Goal: Check status: Check status

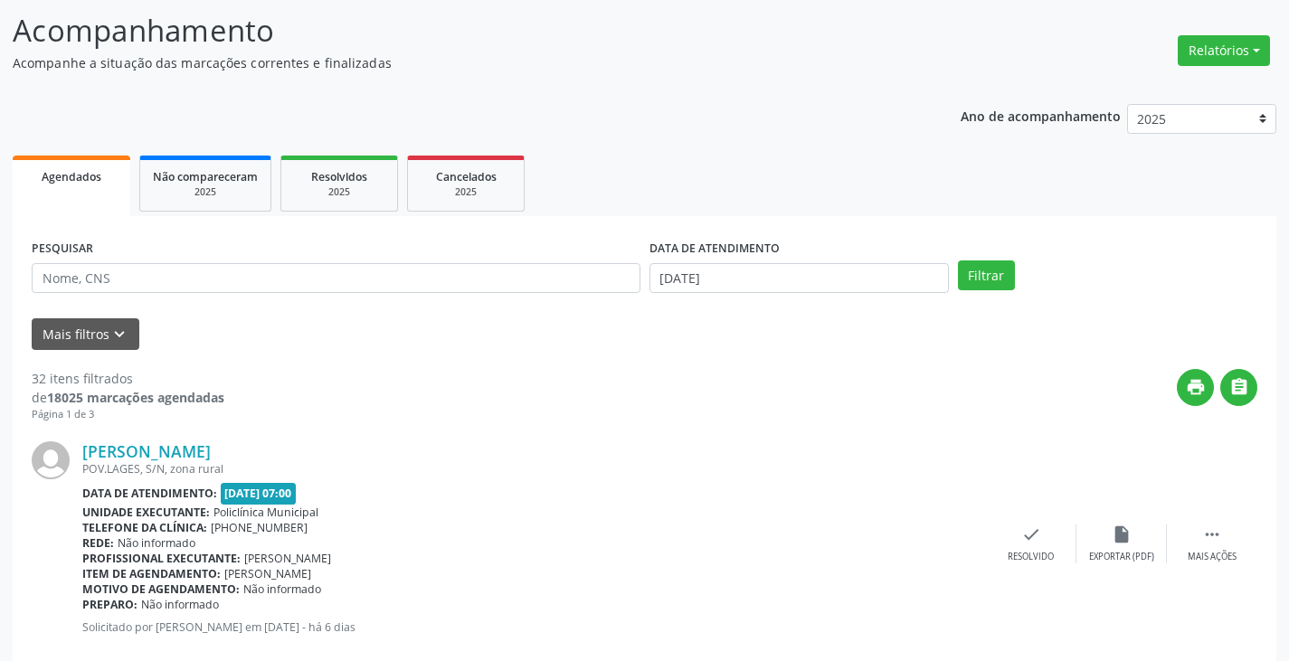
scroll to position [181, 0]
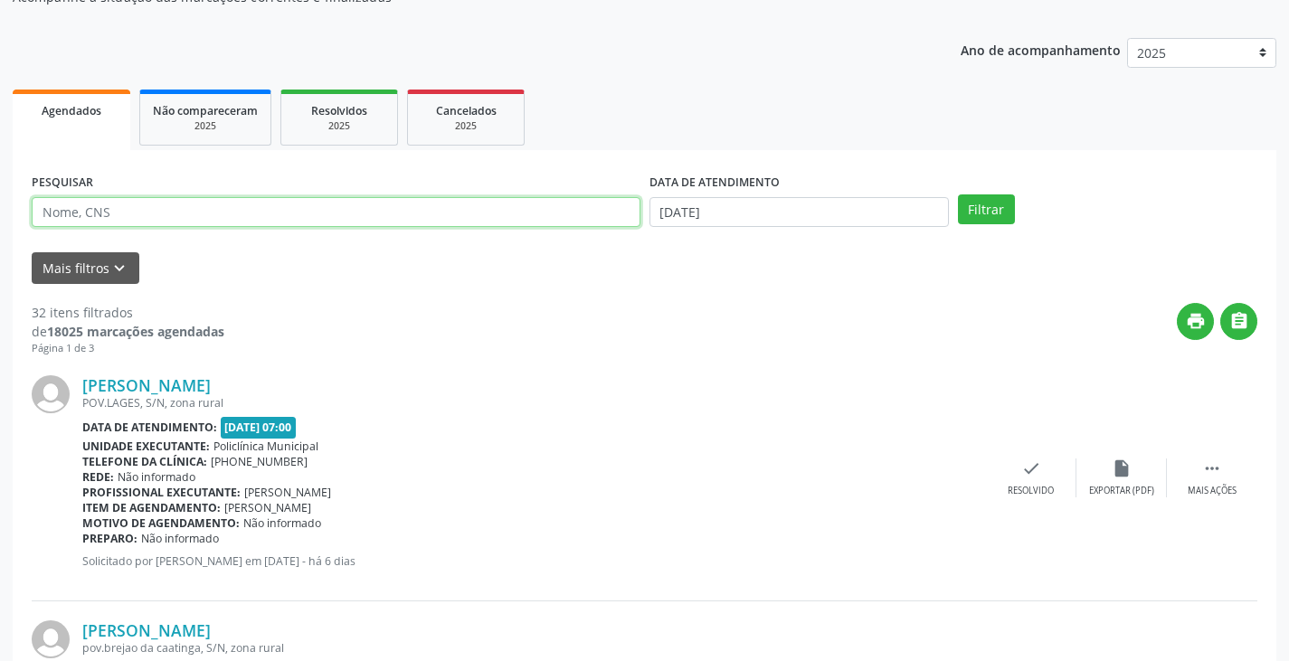
click at [477, 208] on input "text" at bounding box center [336, 212] width 609 height 31
type input "rani"
click at [958, 194] on button "Filtrar" at bounding box center [986, 209] width 57 height 31
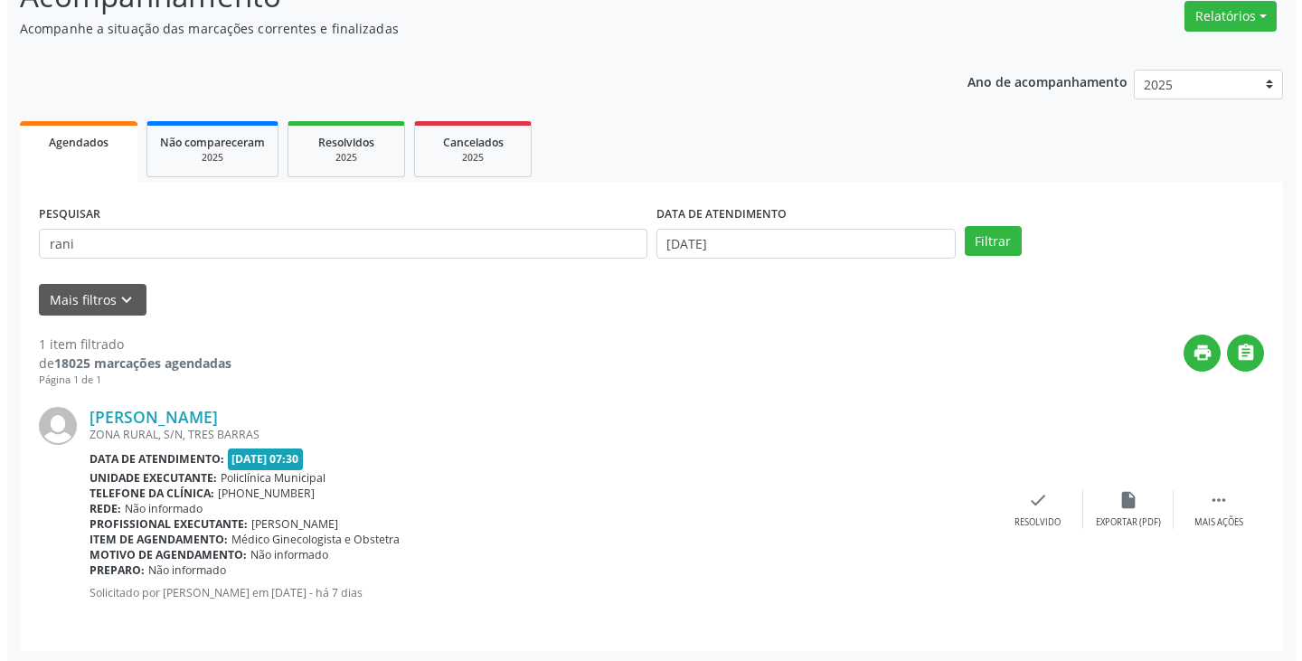
scroll to position [152, 0]
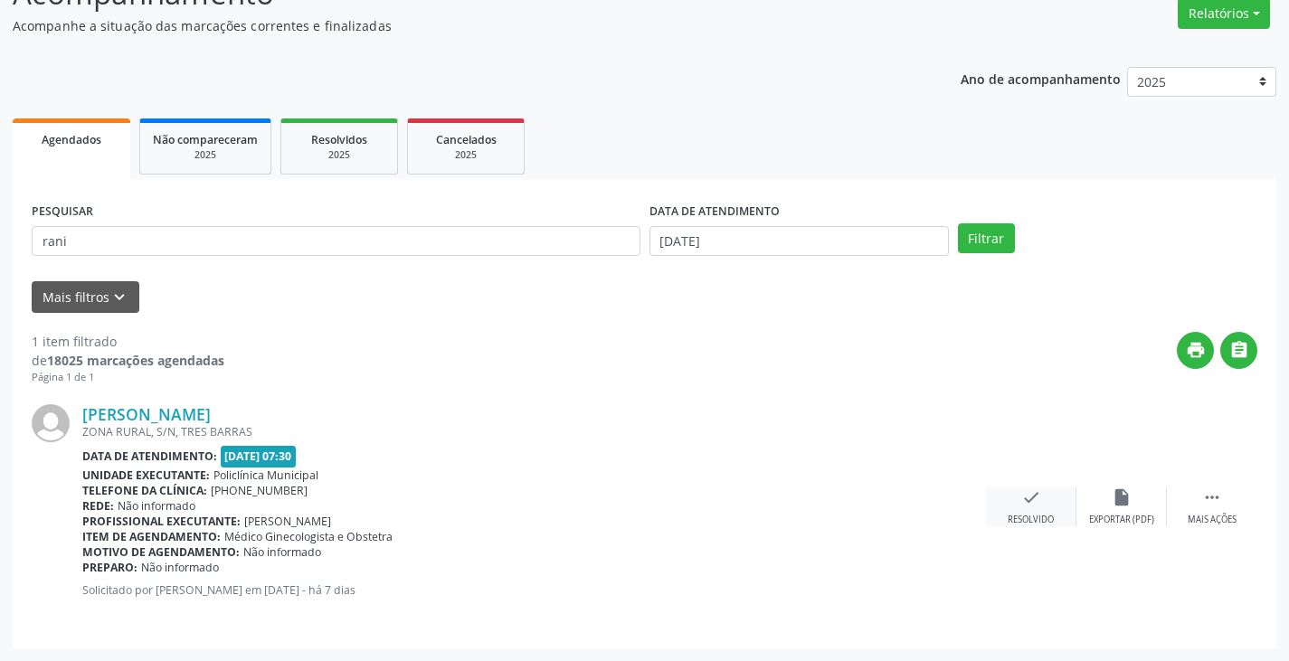
click at [1017, 496] on div "check Resolvido" at bounding box center [1031, 506] width 90 height 39
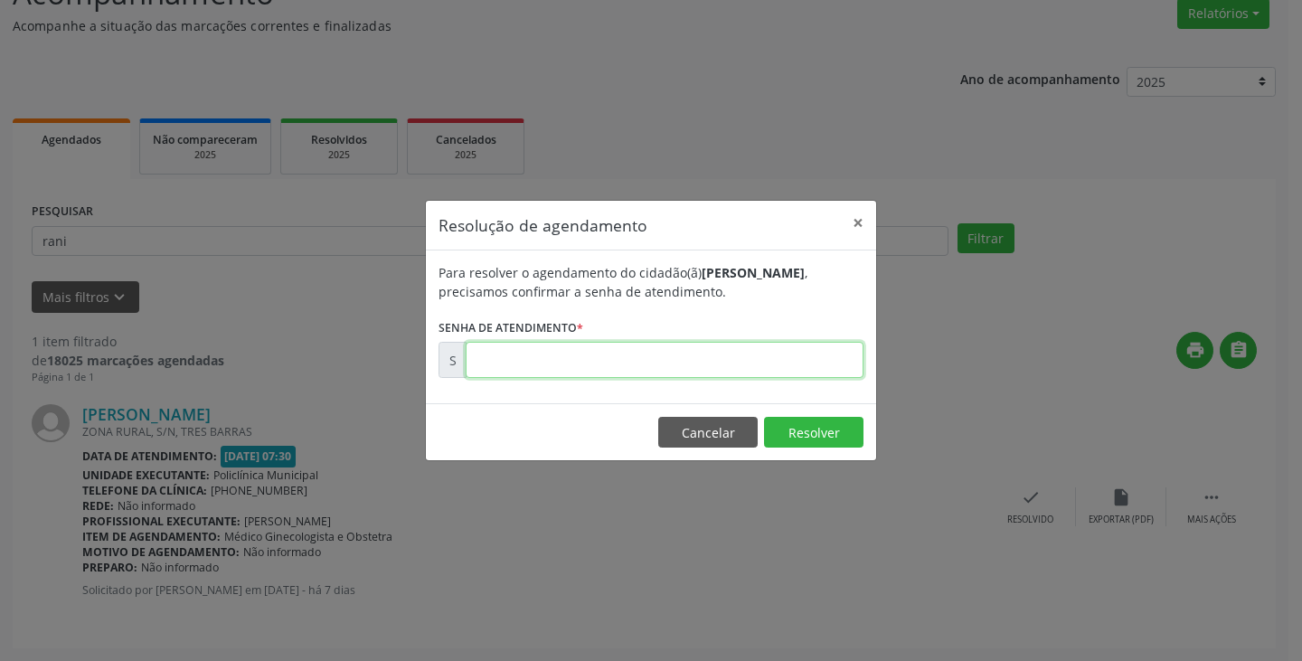
click at [784, 363] on input "text" at bounding box center [665, 360] width 398 height 36
type input "00177515"
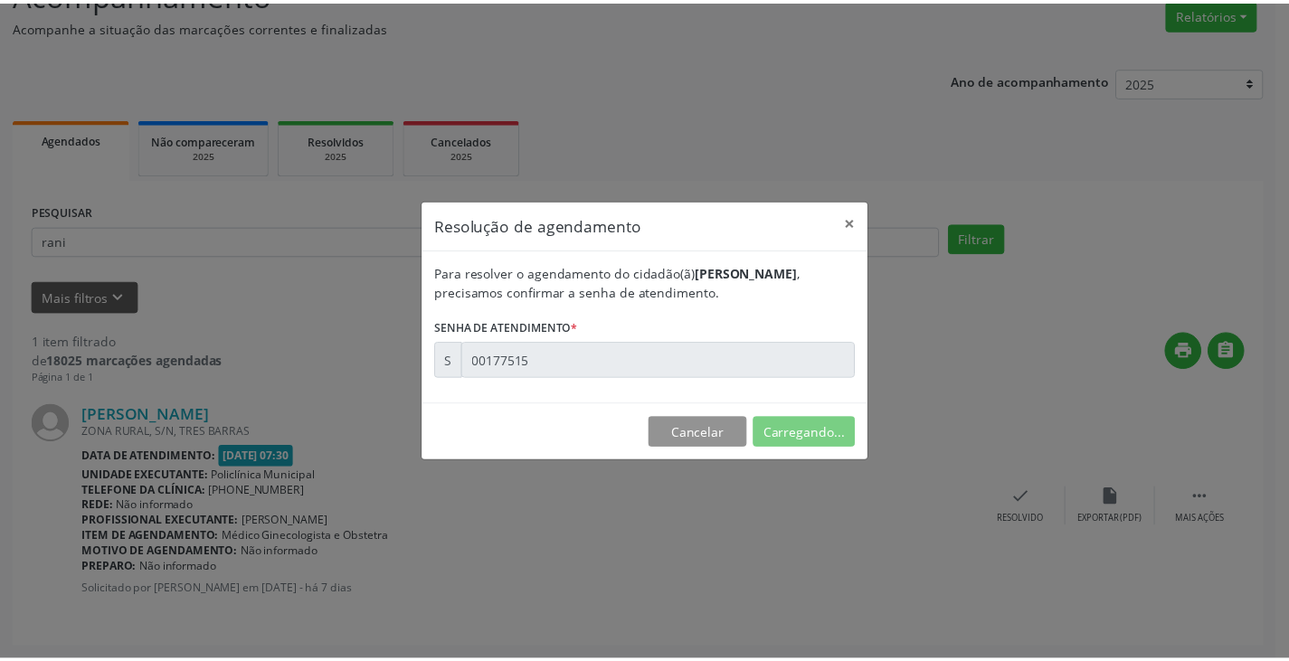
scroll to position [0, 0]
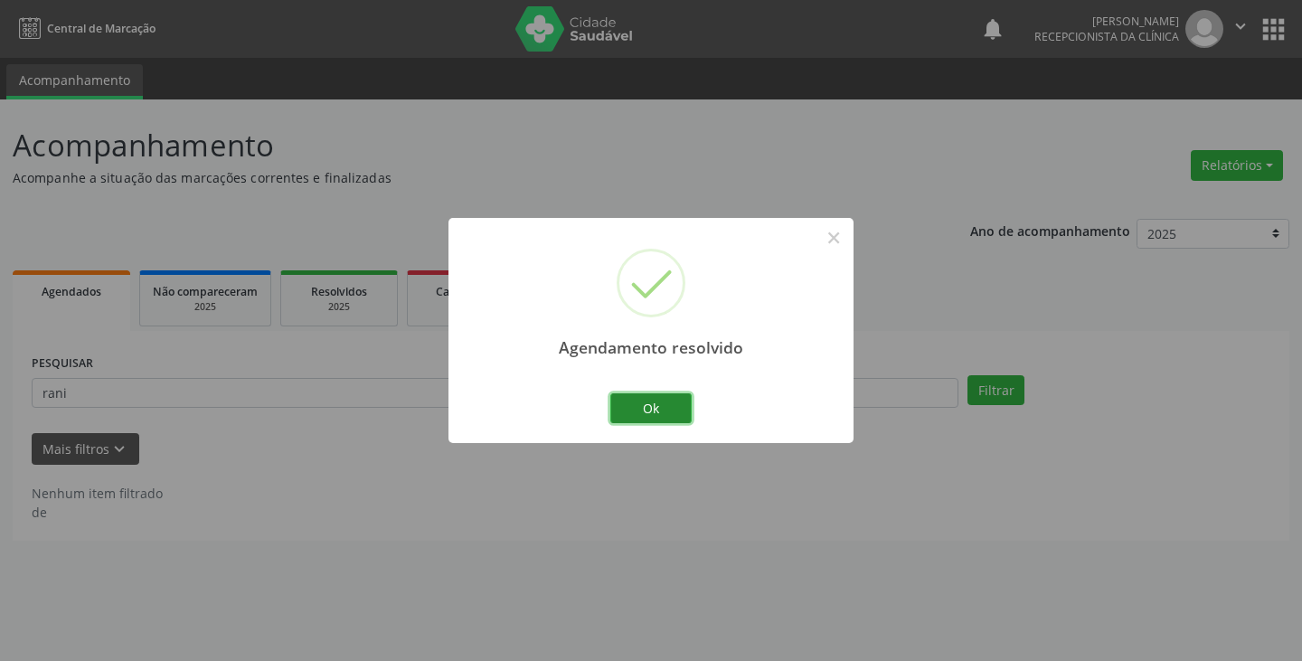
click at [661, 405] on button "Ok" at bounding box center [650, 408] width 81 height 31
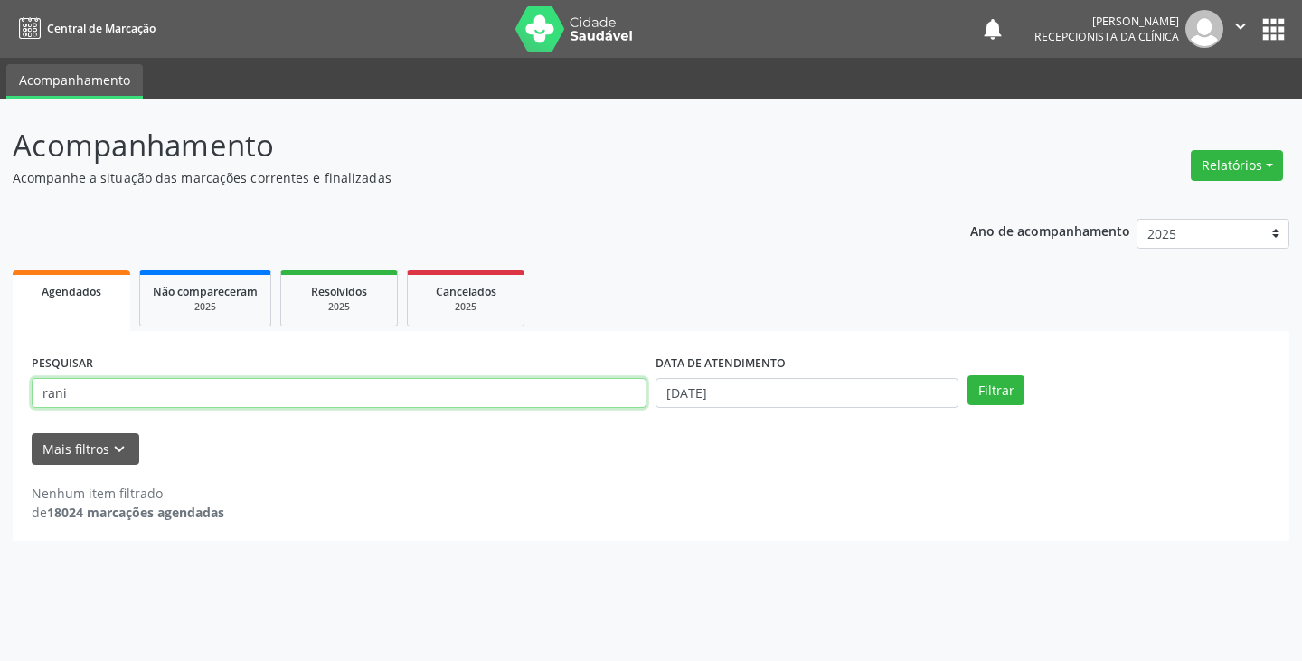
click at [586, 405] on input "rani" at bounding box center [339, 393] width 615 height 31
type input "r"
click at [968, 375] on button "Filtrar" at bounding box center [996, 390] width 57 height 31
click at [453, 390] on input "[PERSON_NAME]" at bounding box center [339, 393] width 615 height 31
type input "l"
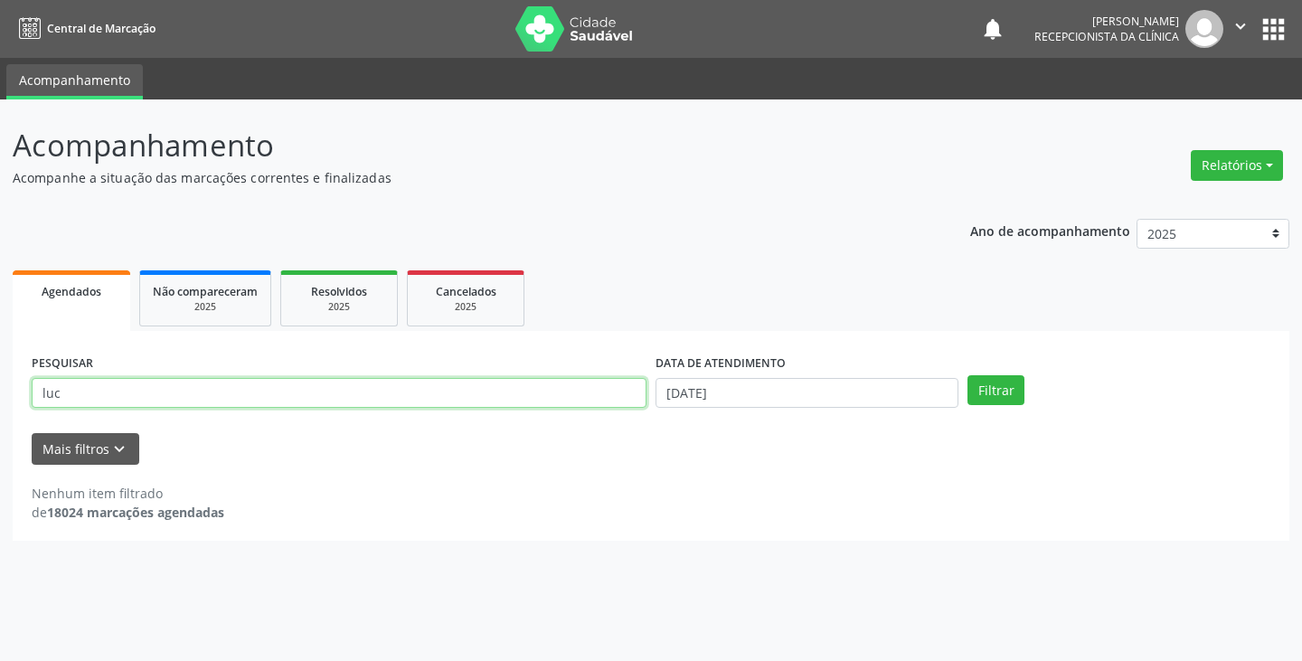
type input "luc"
click at [968, 375] on button "Filtrar" at bounding box center [996, 390] width 57 height 31
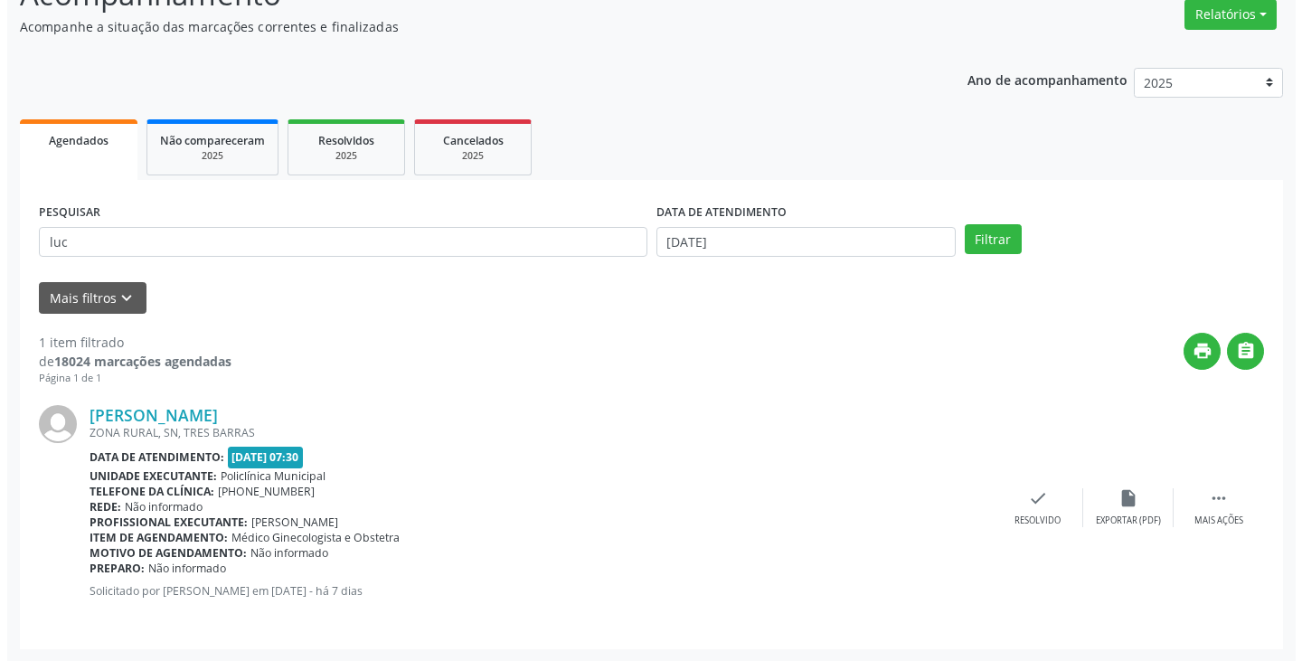
scroll to position [152, 0]
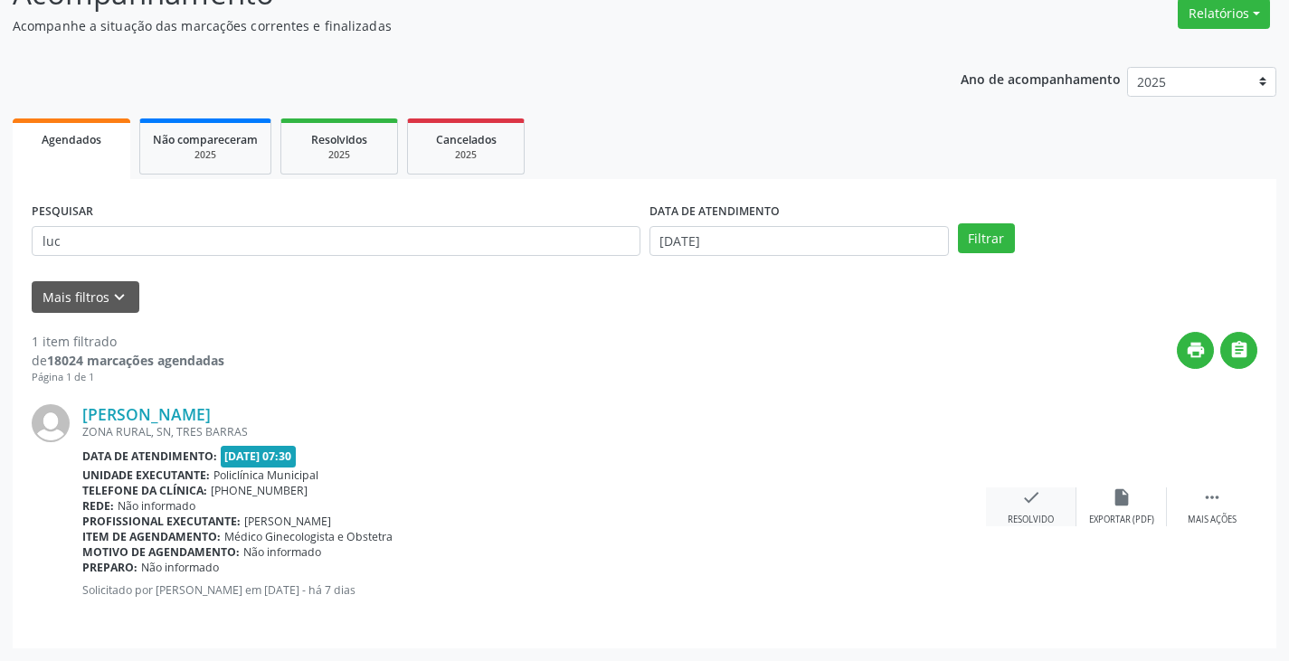
click at [1034, 506] on icon "check" at bounding box center [1031, 497] width 20 height 20
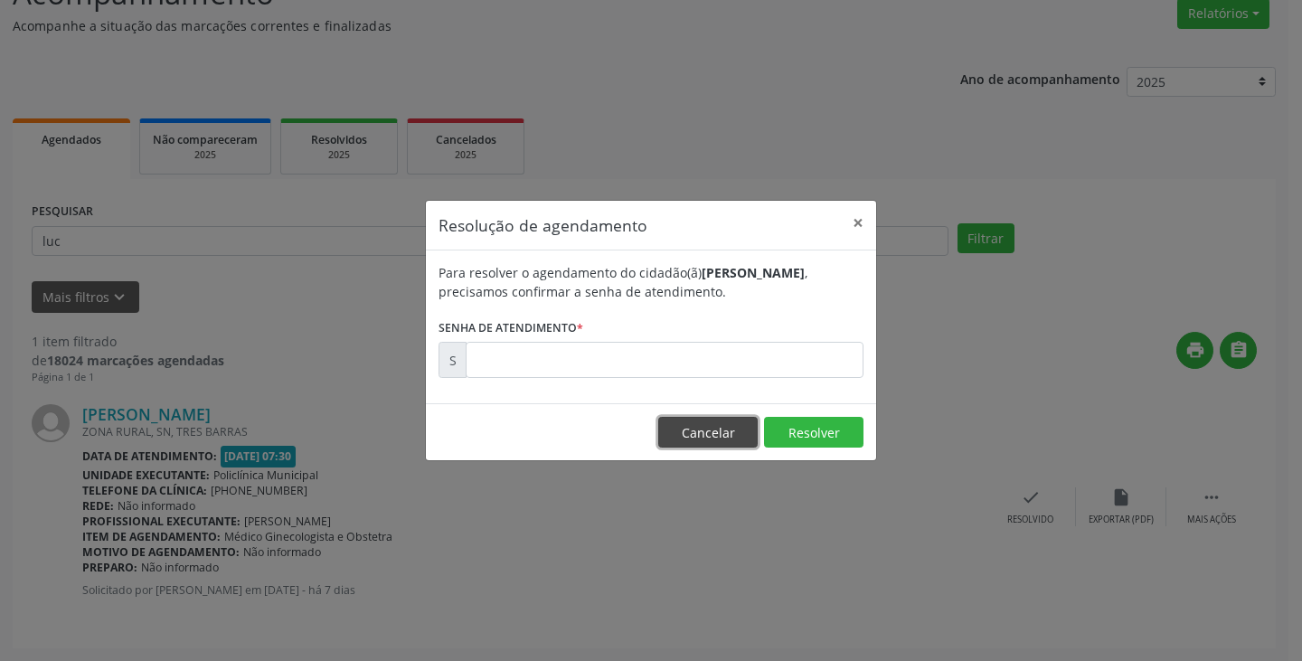
click at [725, 431] on button "Cancelar" at bounding box center [707, 432] width 99 height 31
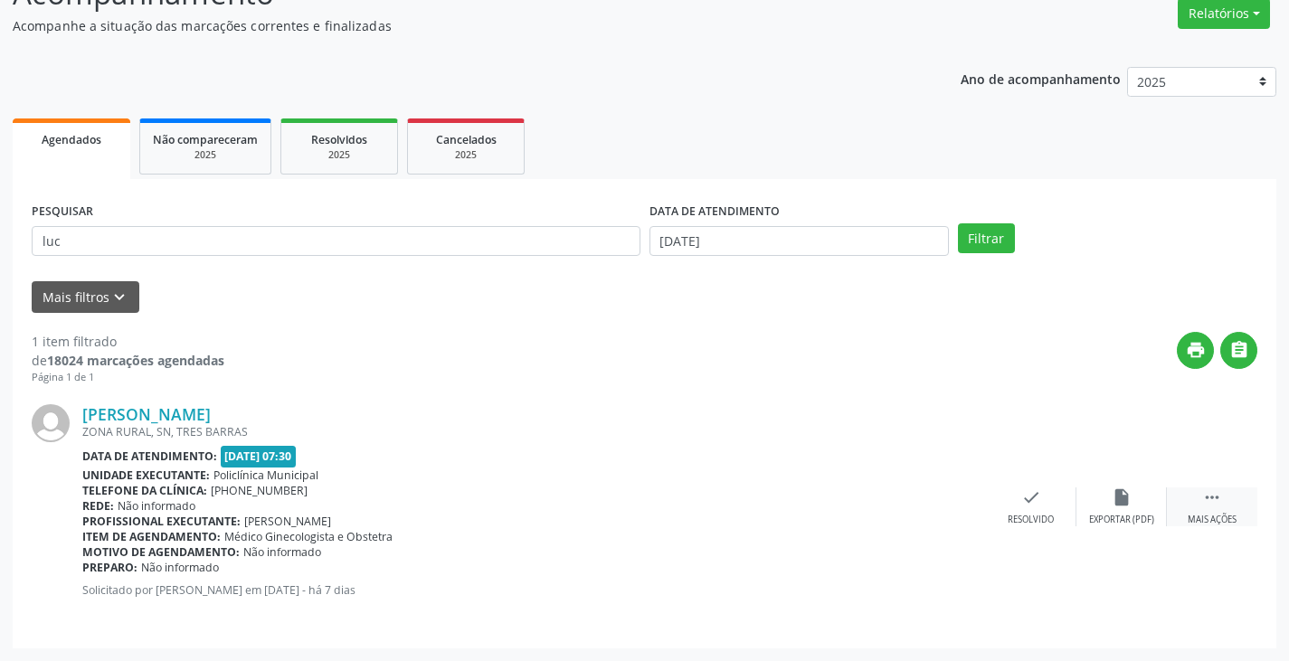
click at [1200, 494] on div " Mais ações" at bounding box center [1212, 506] width 90 height 39
click at [935, 499] on icon "print" at bounding box center [941, 497] width 20 height 20
click at [759, 509] on div "check Resolvido" at bounding box center [760, 506] width 90 height 39
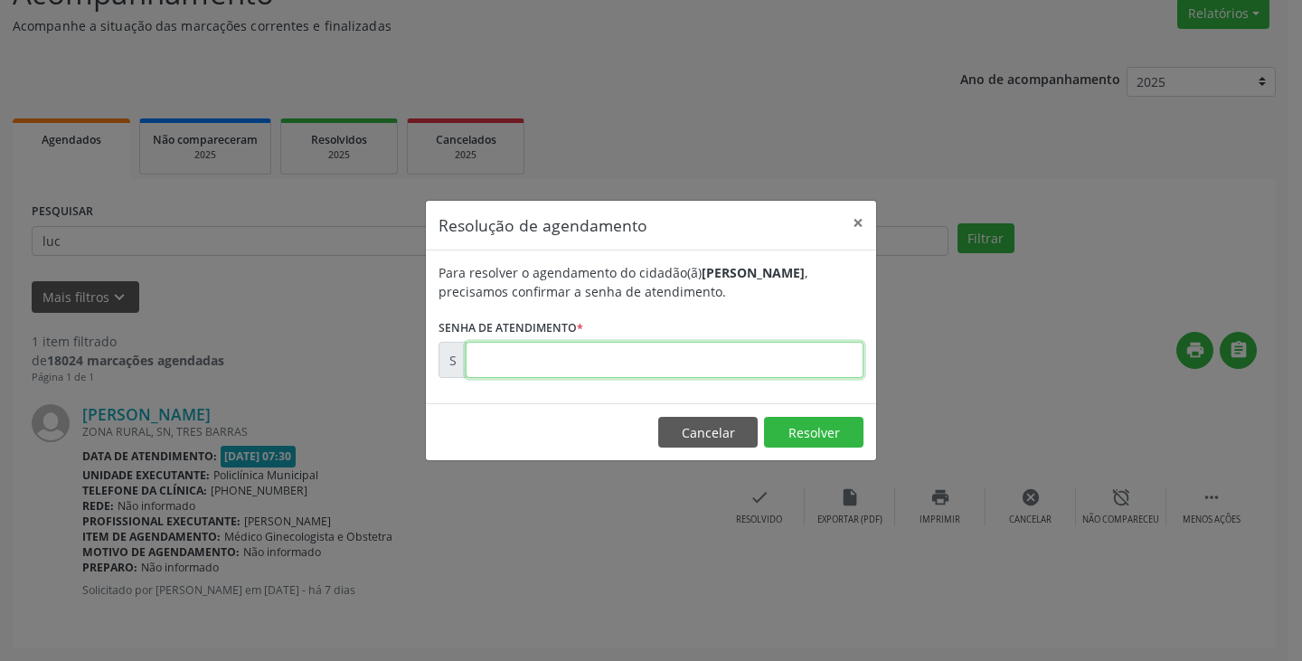
click at [638, 360] on input "text" at bounding box center [665, 360] width 398 height 36
paste input "00177530"
type input "00177530"
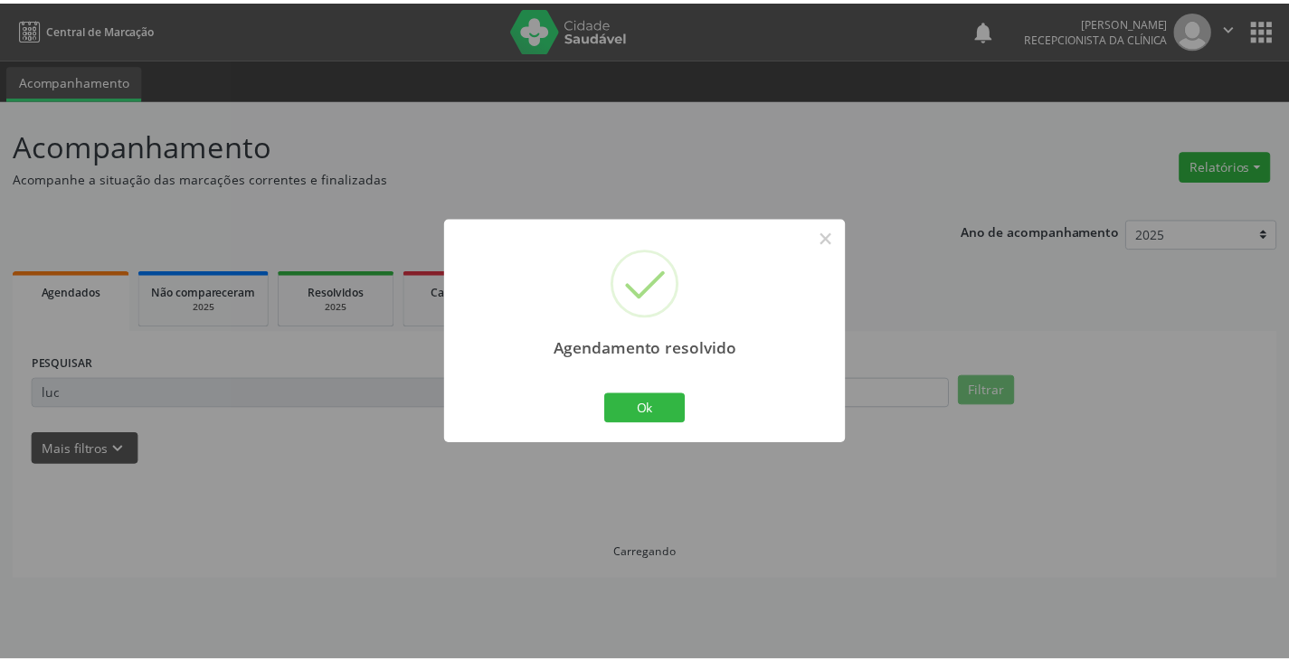
scroll to position [0, 0]
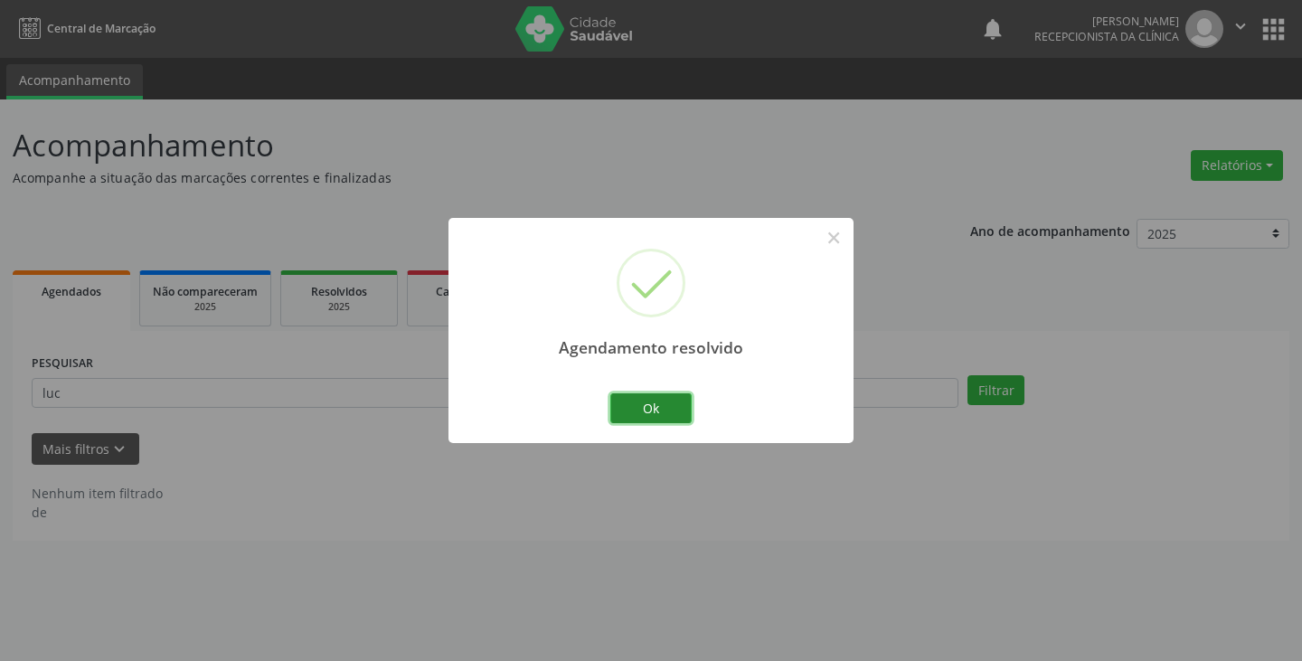
drag, startPoint x: 677, startPoint y: 401, endPoint x: 666, endPoint y: 402, distance: 11.9
click at [675, 401] on button "Ok" at bounding box center [650, 408] width 81 height 31
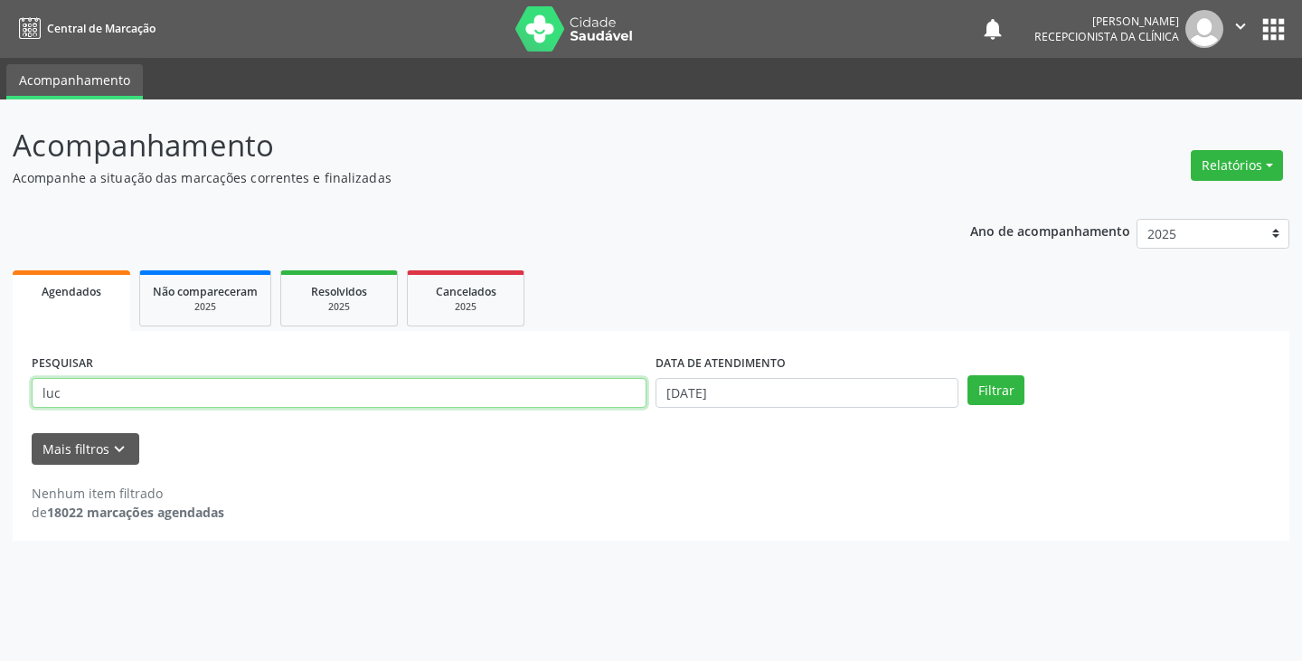
click at [602, 390] on input "luc" at bounding box center [339, 393] width 615 height 31
type input "l"
type input "rosa"
click at [968, 375] on button "Filtrar" at bounding box center [996, 390] width 57 height 31
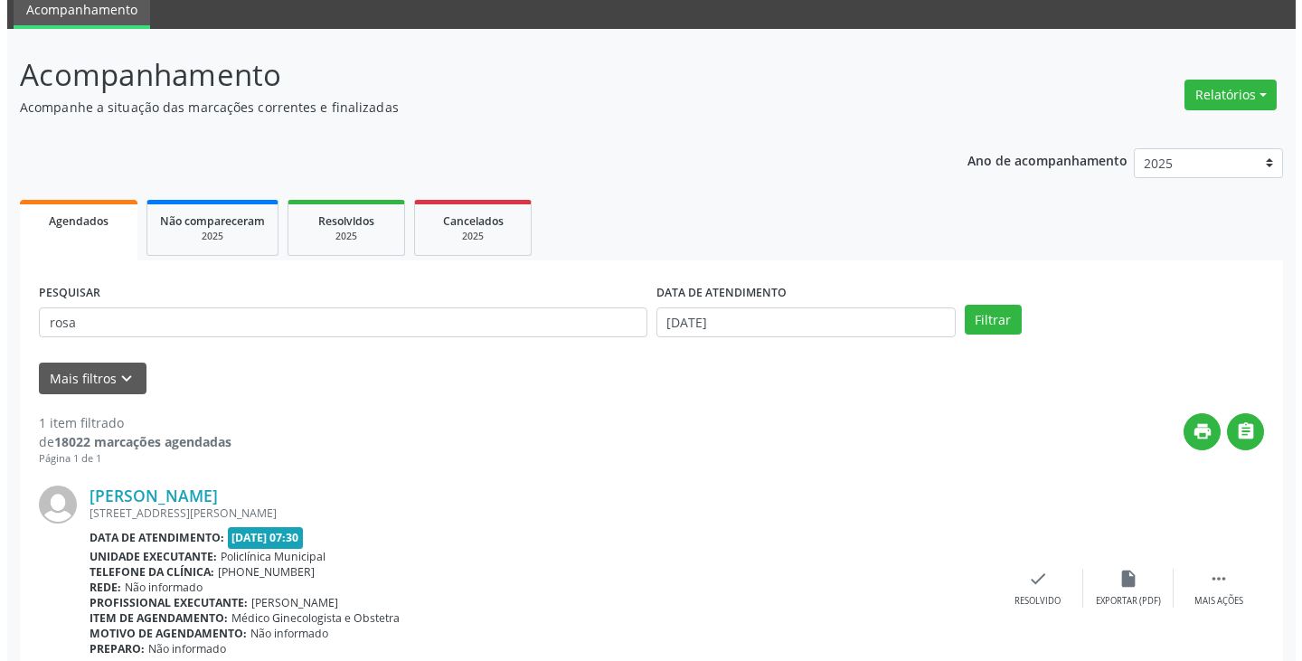
scroll to position [152, 0]
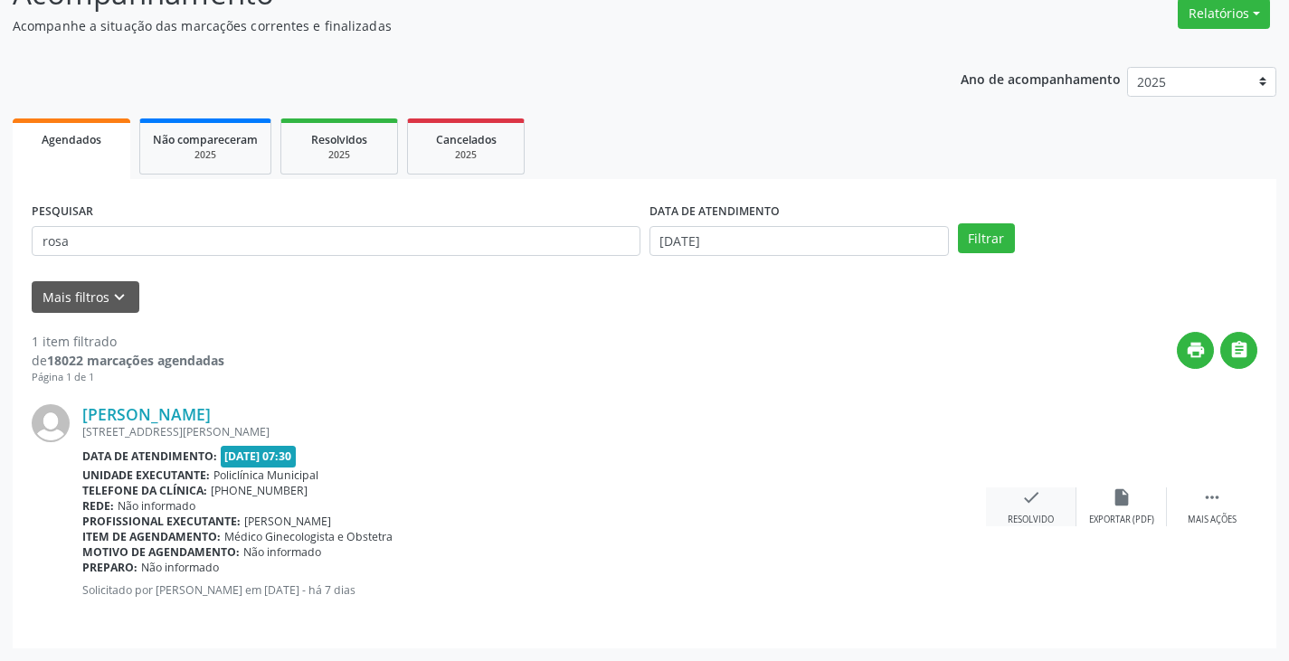
click at [1036, 515] on div "Resolvido" at bounding box center [1031, 520] width 46 height 13
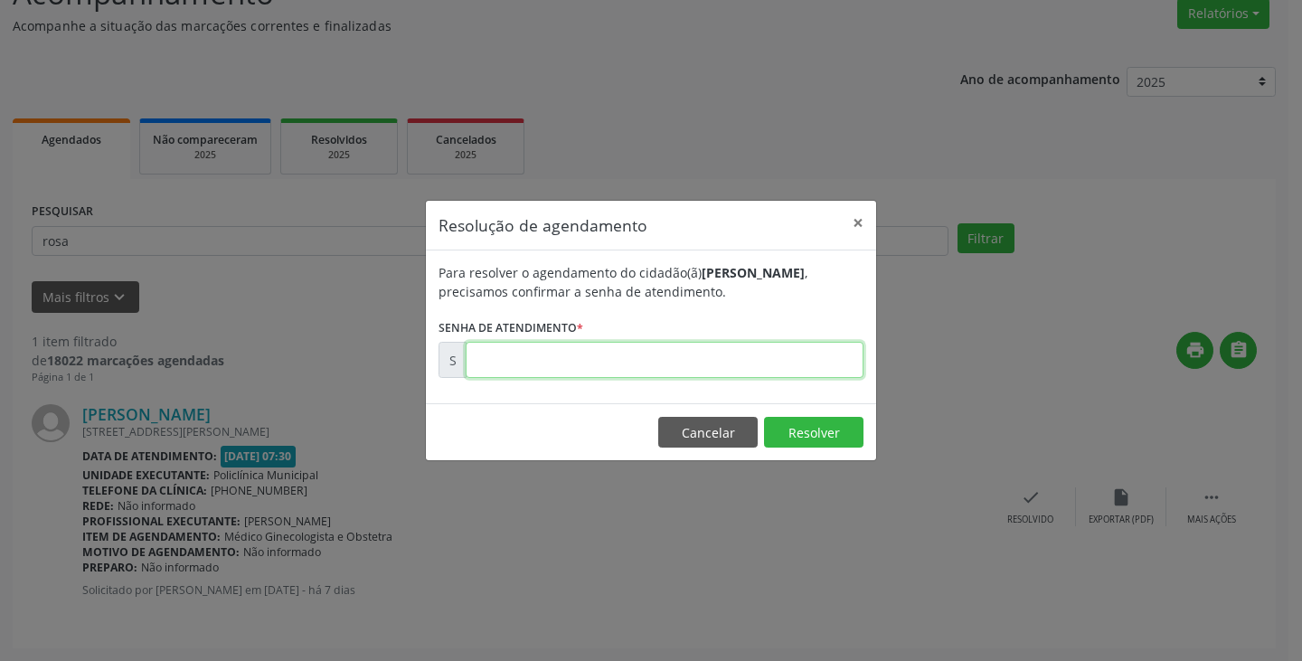
click at [770, 360] on input "text" at bounding box center [665, 360] width 398 height 36
type input "00177488"
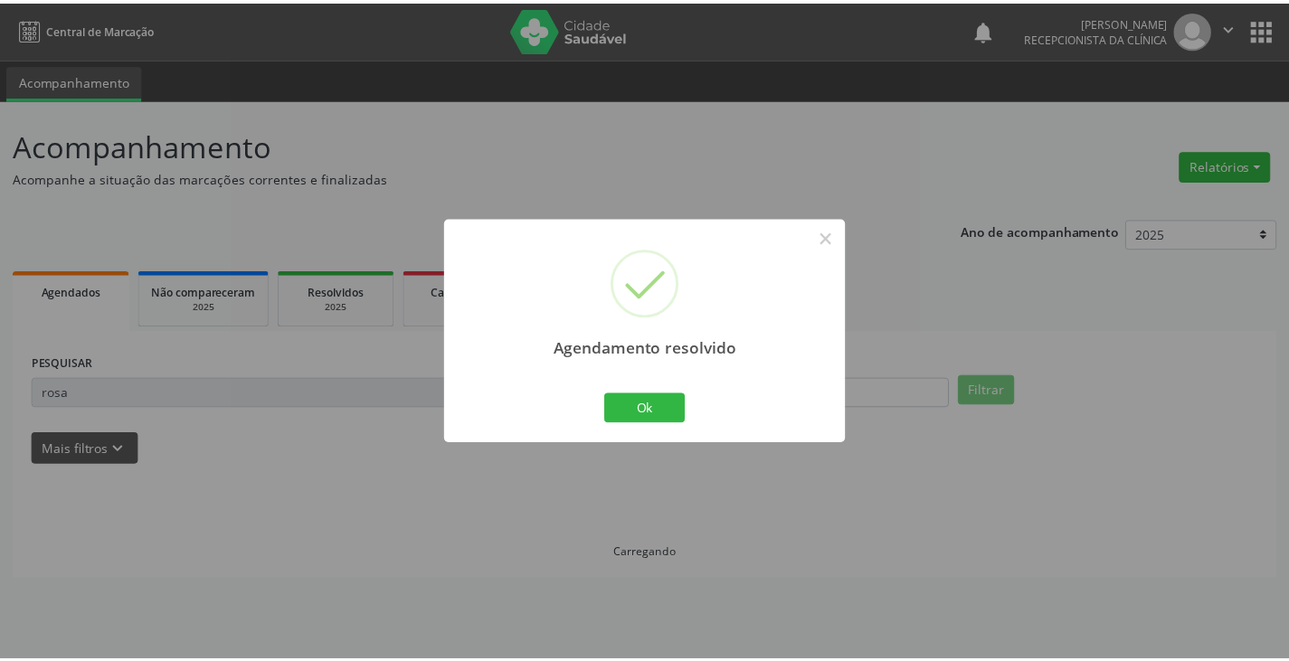
scroll to position [0, 0]
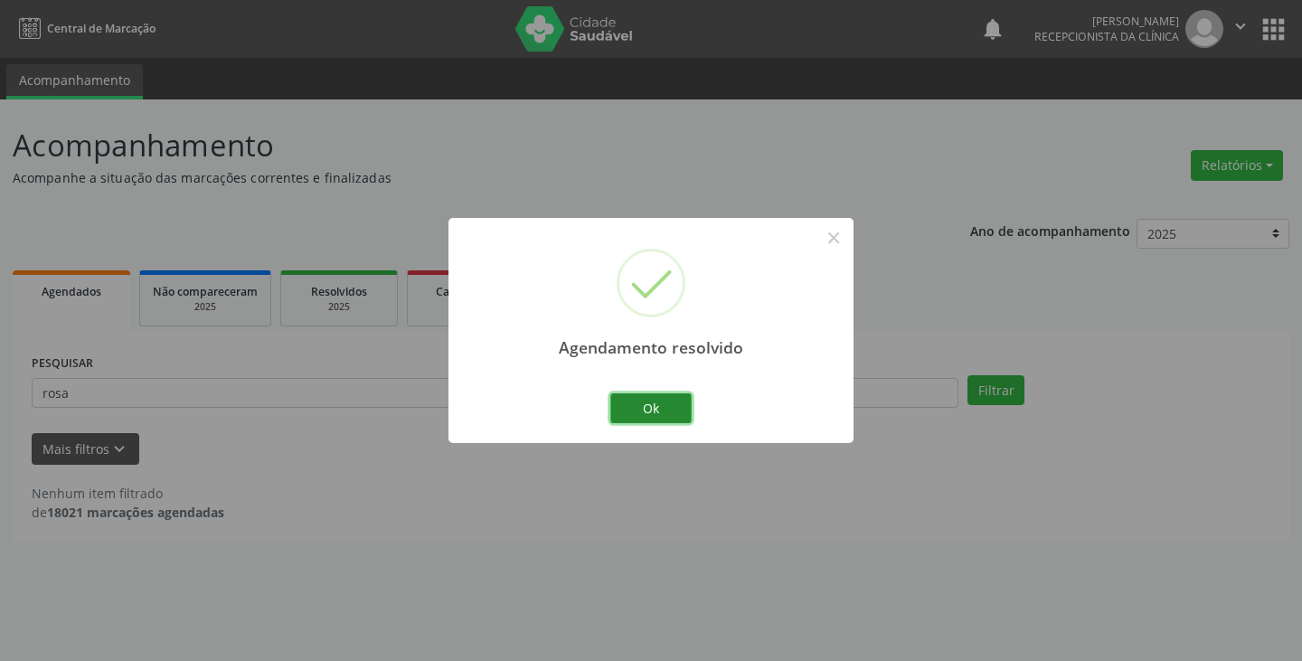
click at [658, 414] on button "Ok" at bounding box center [650, 408] width 81 height 31
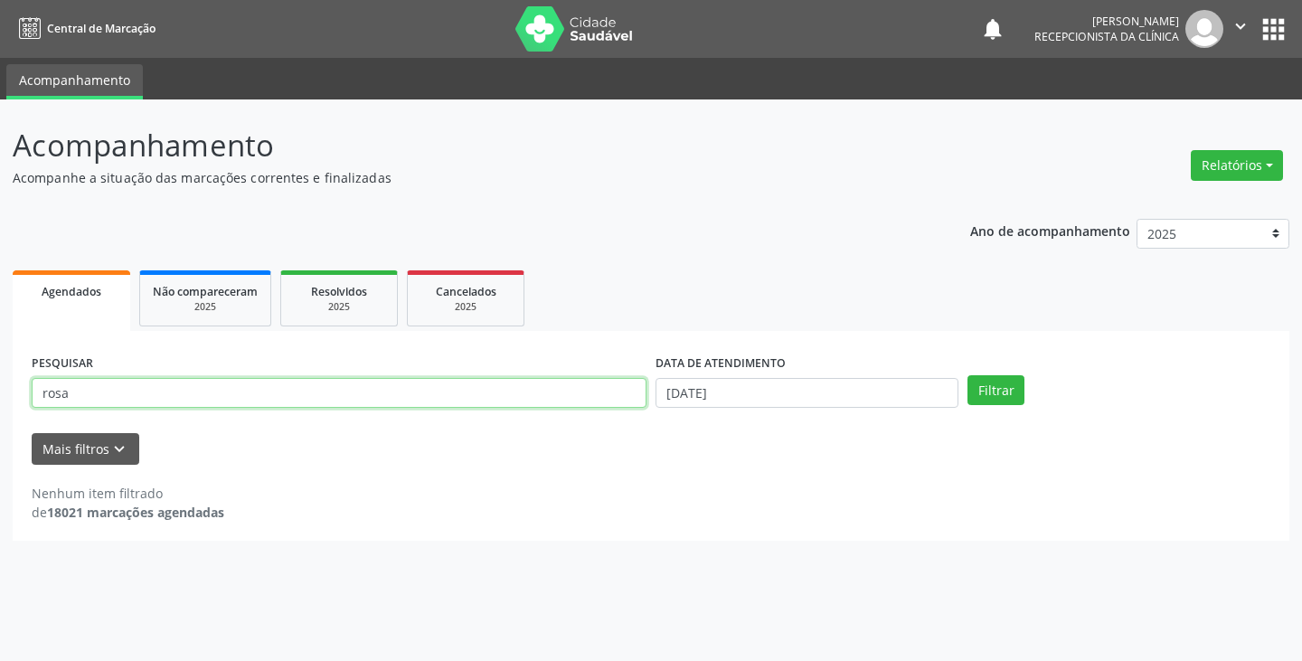
click at [595, 401] on input "rosa" at bounding box center [339, 393] width 615 height 31
type input "r"
type input "jami"
click at [968, 375] on button "Filtrar" at bounding box center [996, 390] width 57 height 31
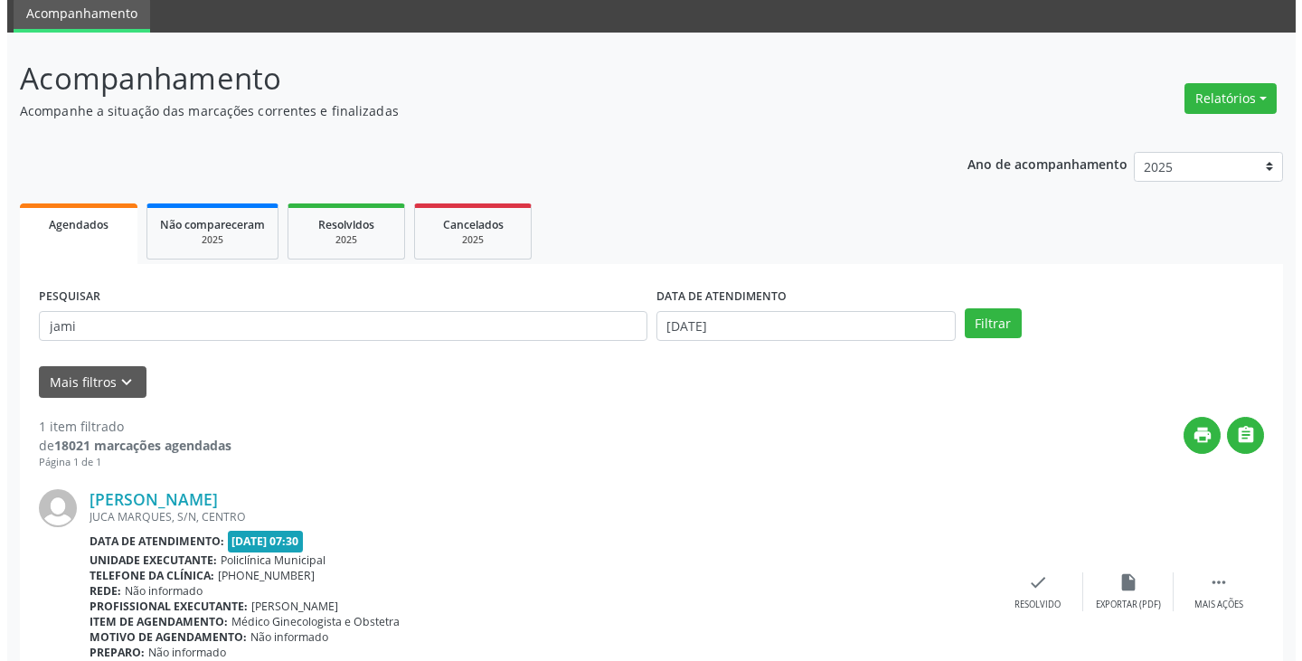
scroll to position [152, 0]
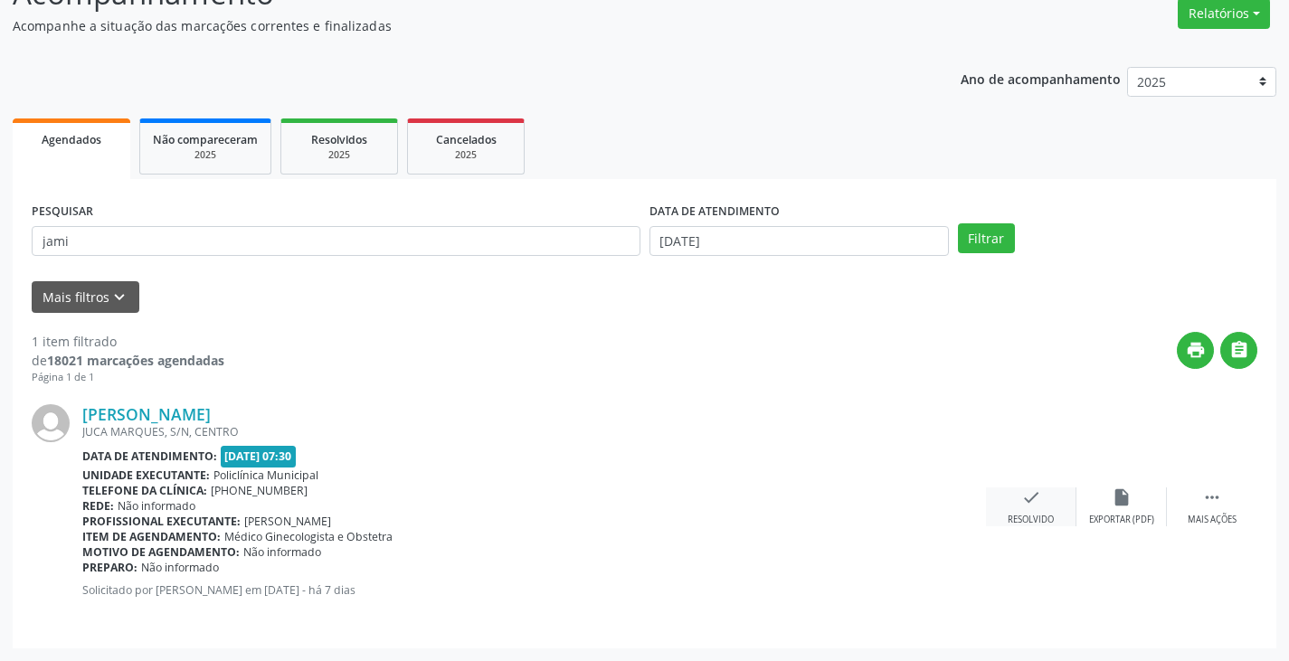
click at [1028, 498] on icon "check" at bounding box center [1031, 497] width 20 height 20
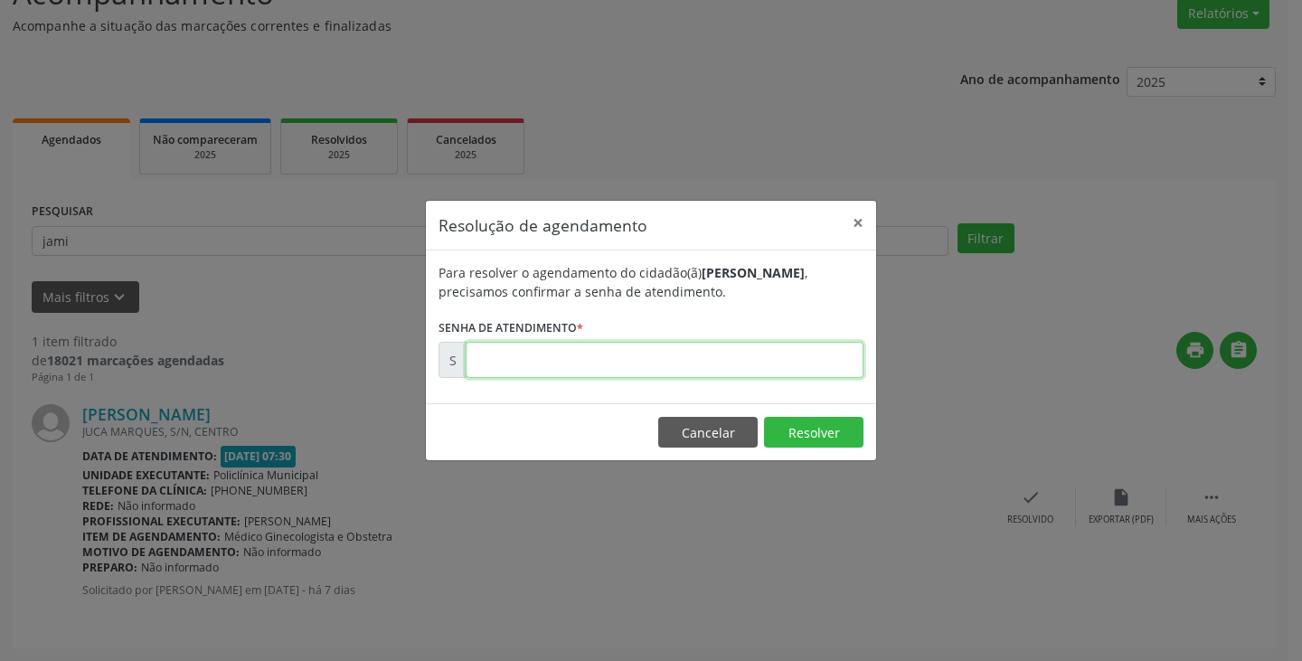
click at [714, 364] on input "text" at bounding box center [665, 360] width 398 height 36
type input "00177512"
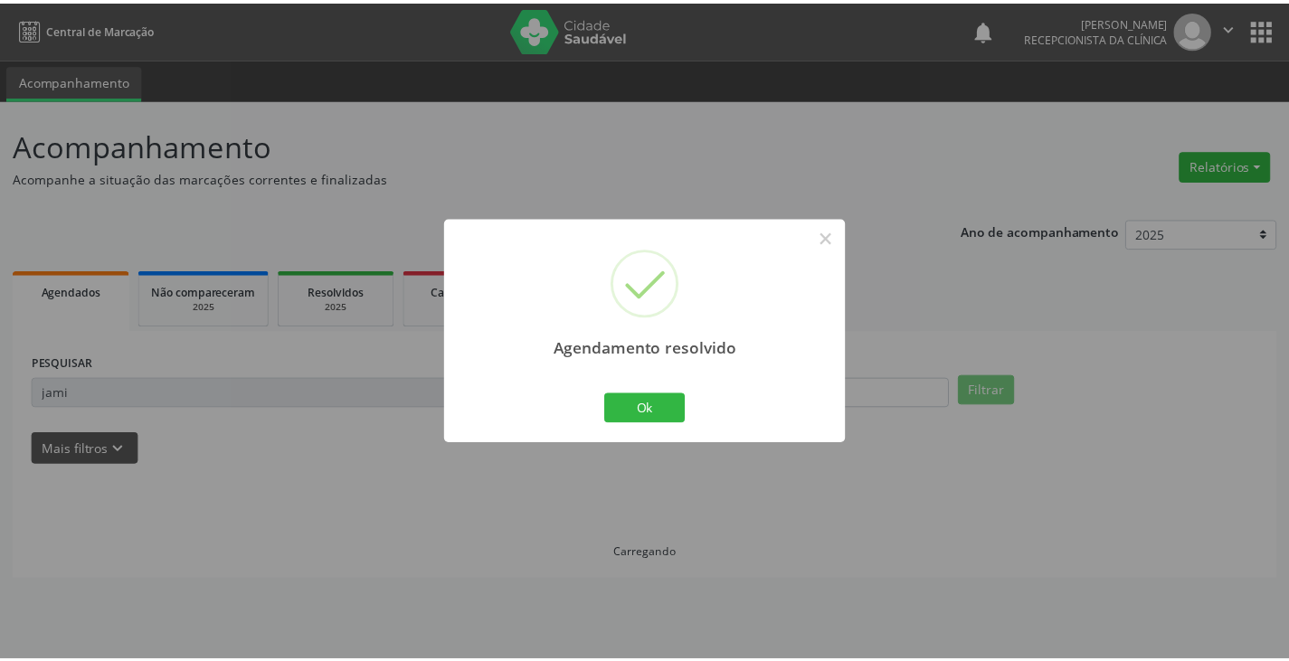
scroll to position [0, 0]
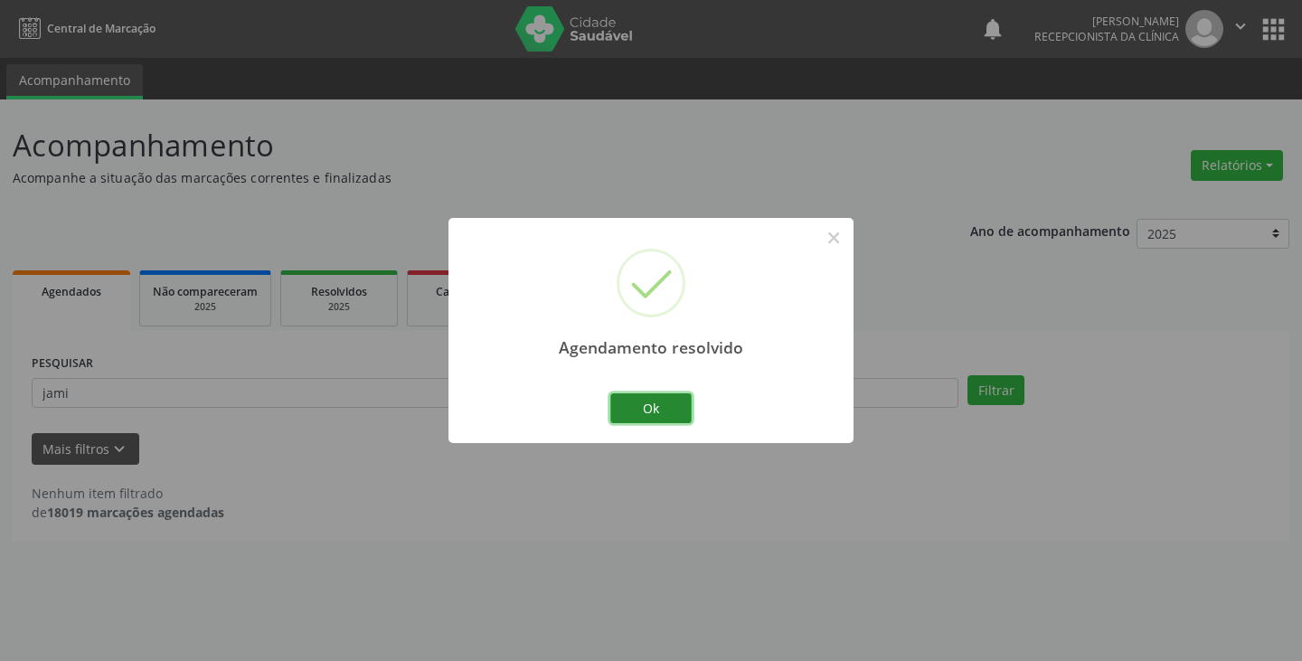
click at [668, 405] on button "Ok" at bounding box center [650, 408] width 81 height 31
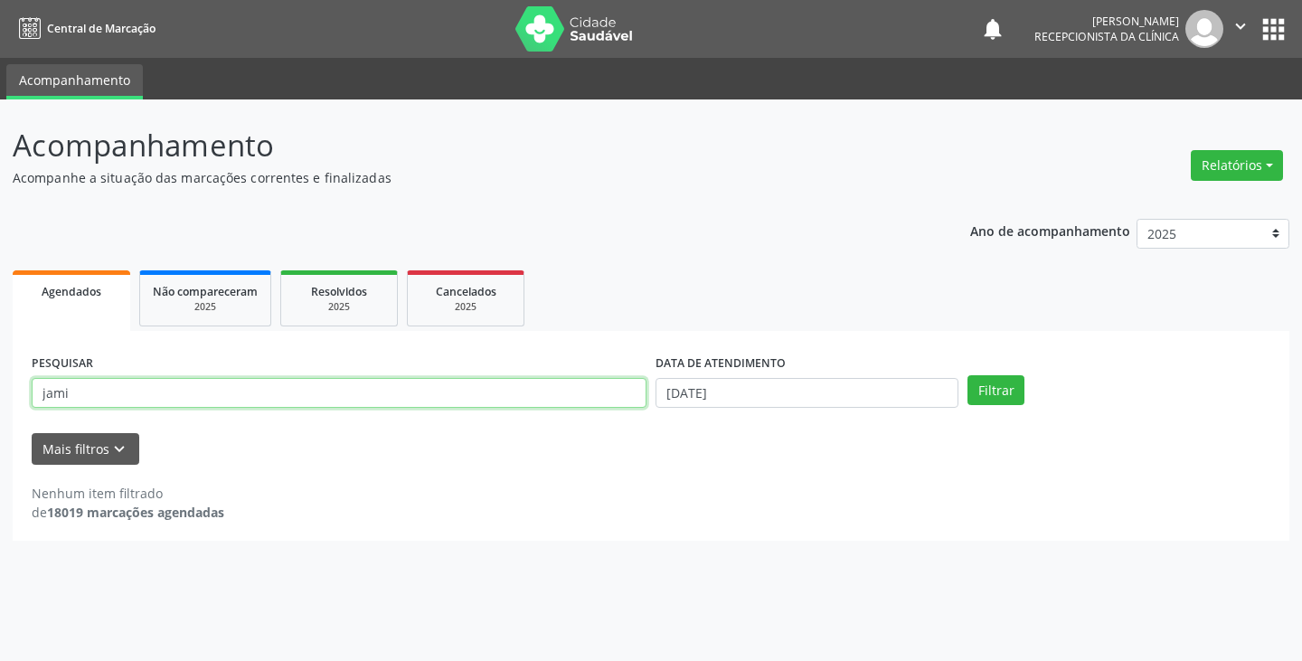
click at [596, 402] on input "jami" at bounding box center [339, 393] width 615 height 31
type input "j"
type input "[PERSON_NAME]"
click at [968, 375] on button "Filtrar" at bounding box center [996, 390] width 57 height 31
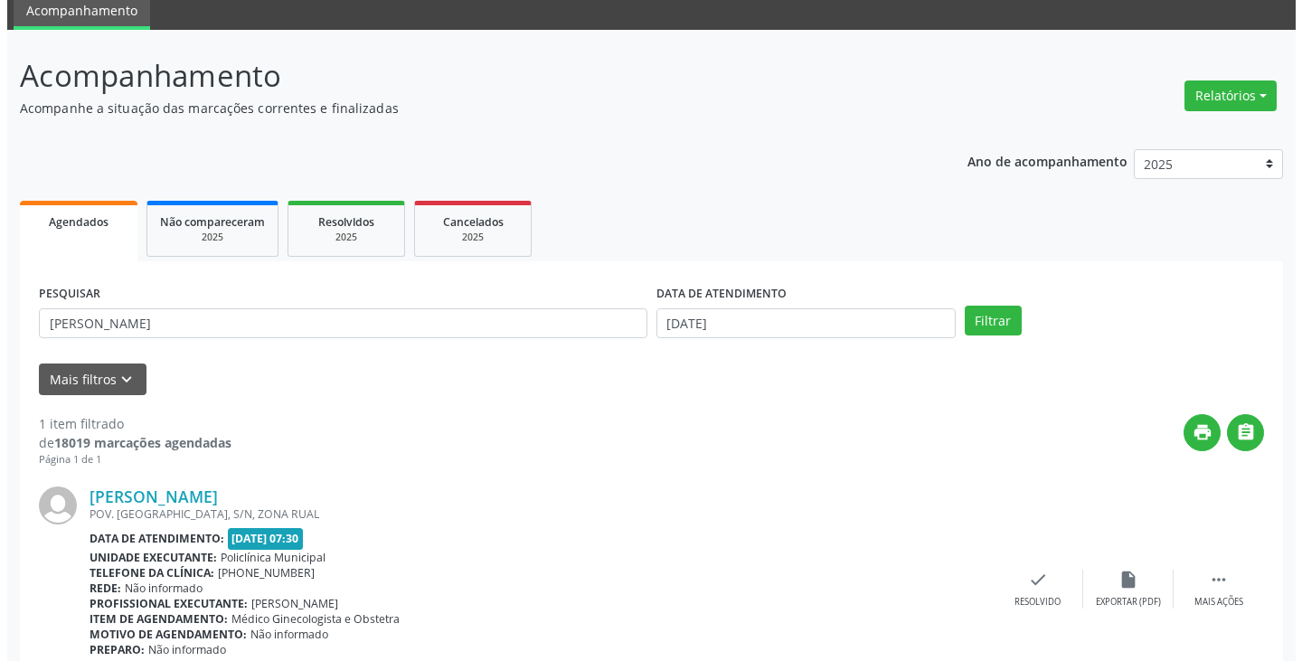
scroll to position [152, 0]
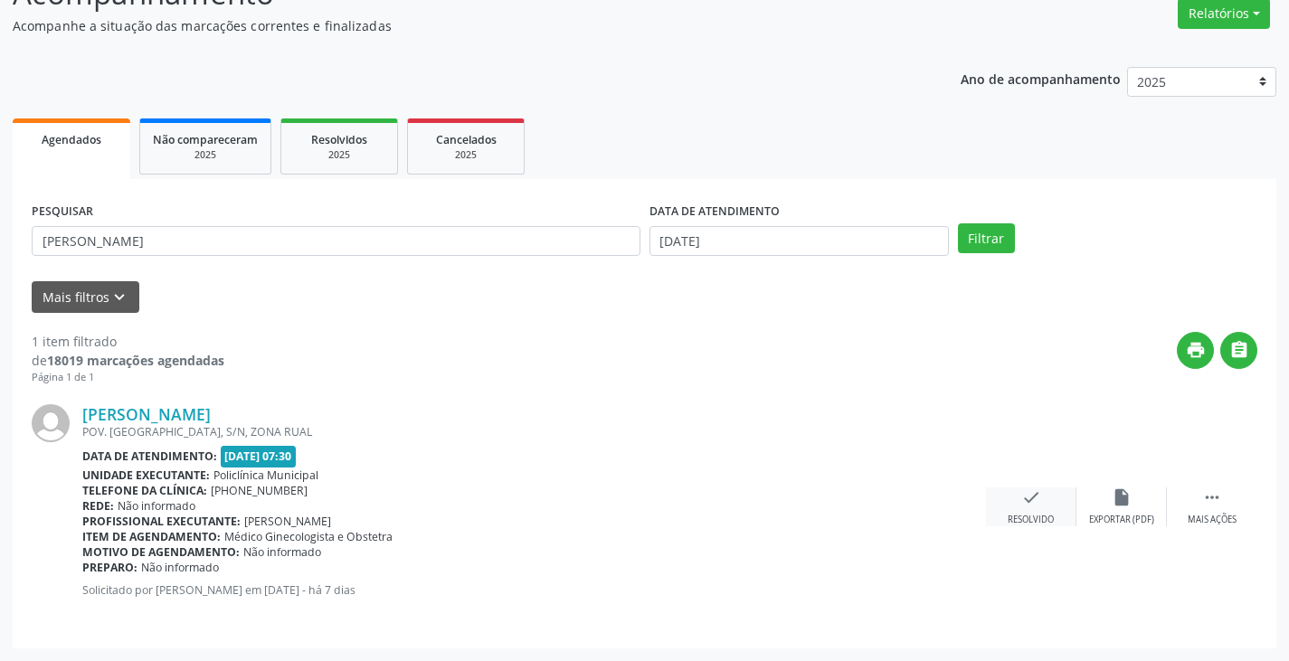
click at [1013, 497] on div "check Resolvido" at bounding box center [1031, 506] width 90 height 39
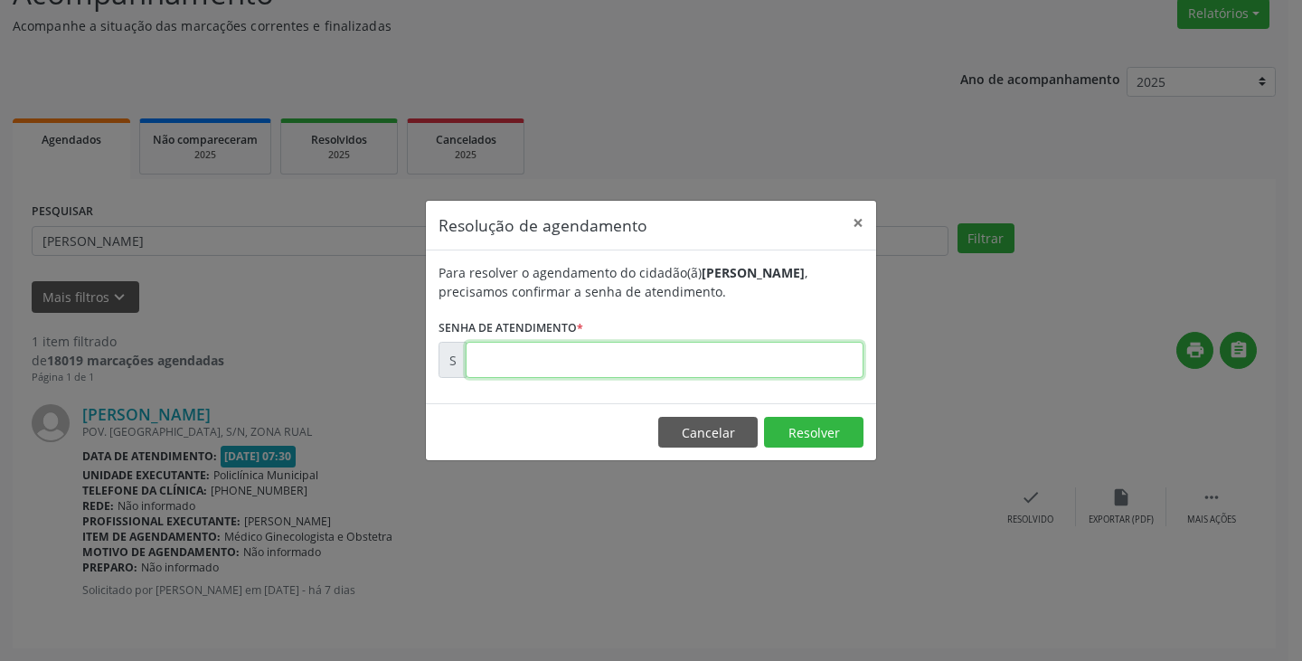
click at [813, 376] on input "text" at bounding box center [665, 360] width 398 height 36
type input "00177509"
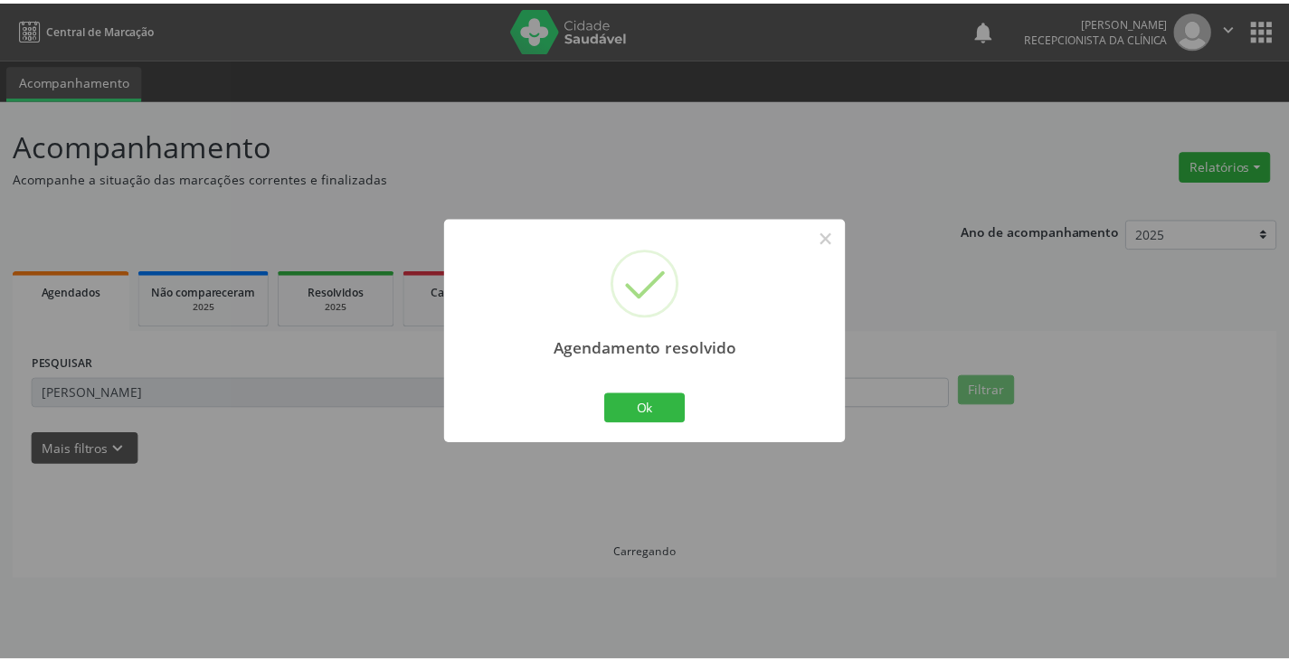
scroll to position [0, 0]
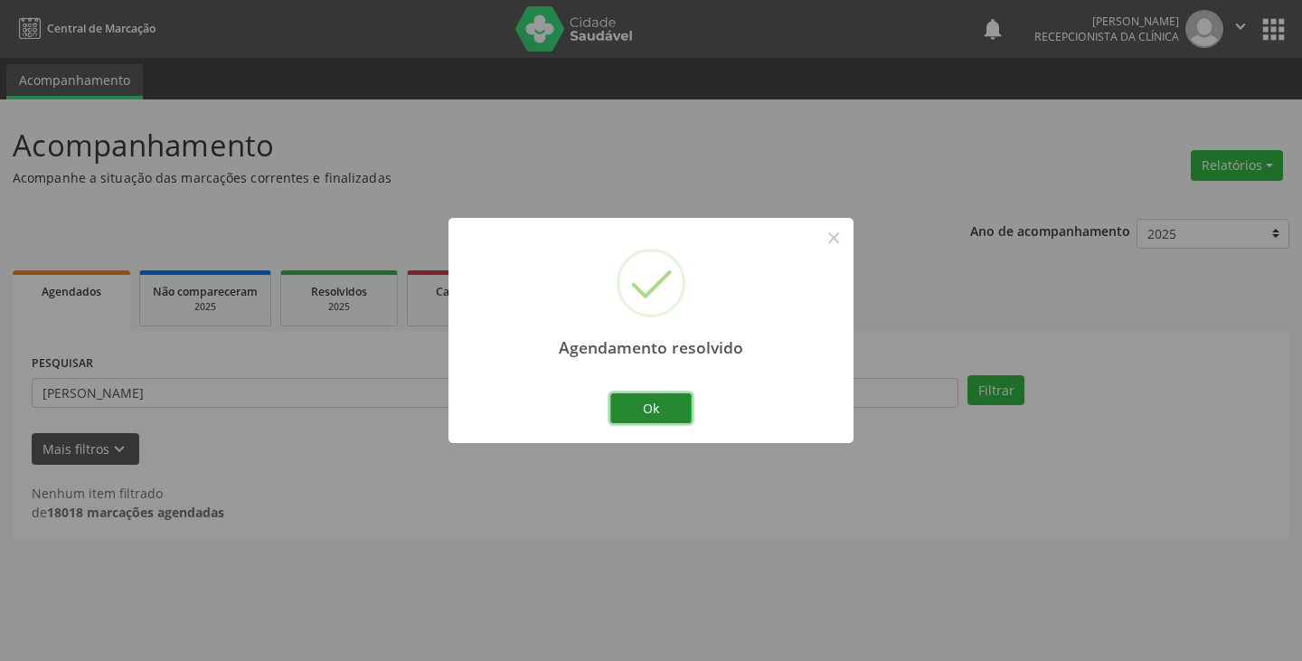
click at [672, 412] on button "Ok" at bounding box center [650, 408] width 81 height 31
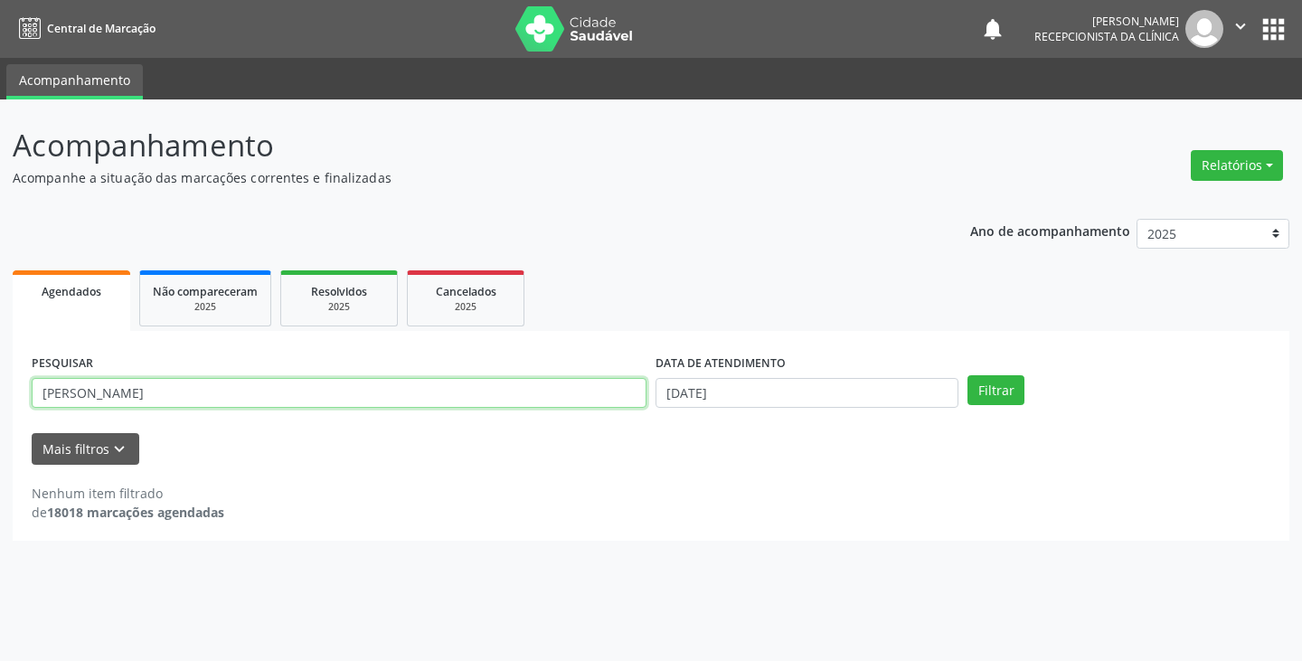
click at [592, 401] on input "[PERSON_NAME]" at bounding box center [339, 393] width 615 height 31
click at [968, 375] on button "Filtrar" at bounding box center [996, 390] width 57 height 31
click at [62, 394] on input "marmaria ap" at bounding box center [339, 393] width 615 height 31
type input "[PERSON_NAME]"
click at [968, 375] on button "Filtrar" at bounding box center [996, 390] width 57 height 31
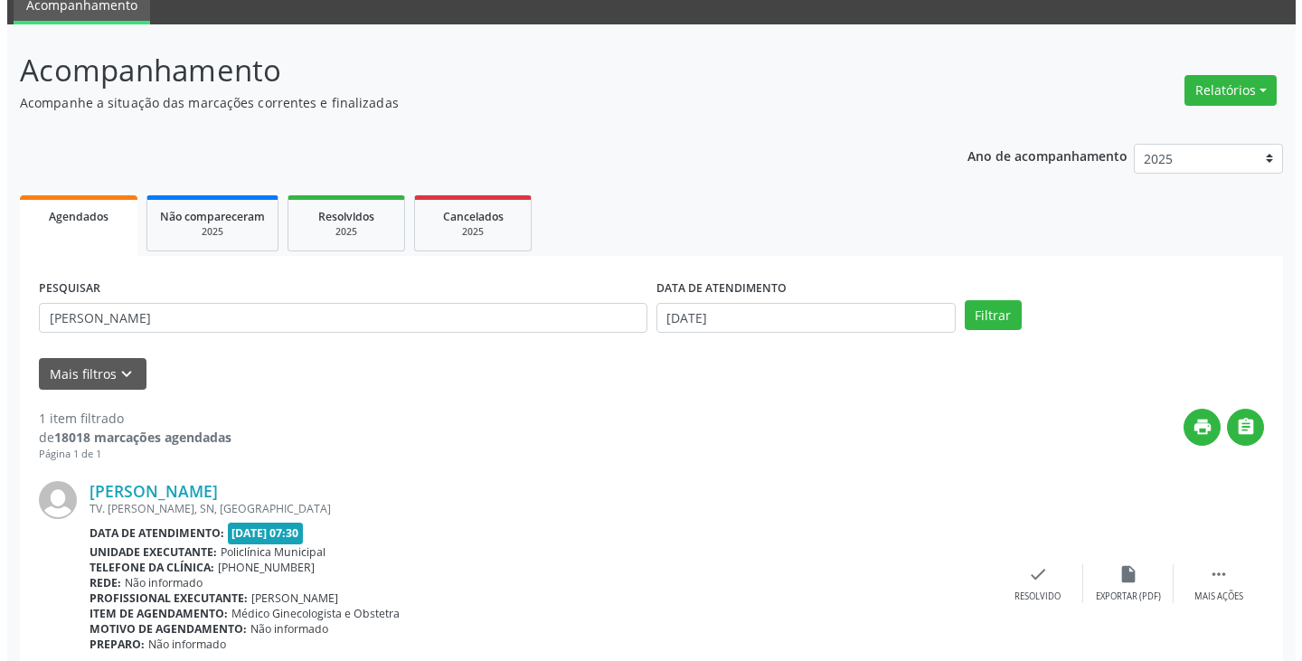
scroll to position [152, 0]
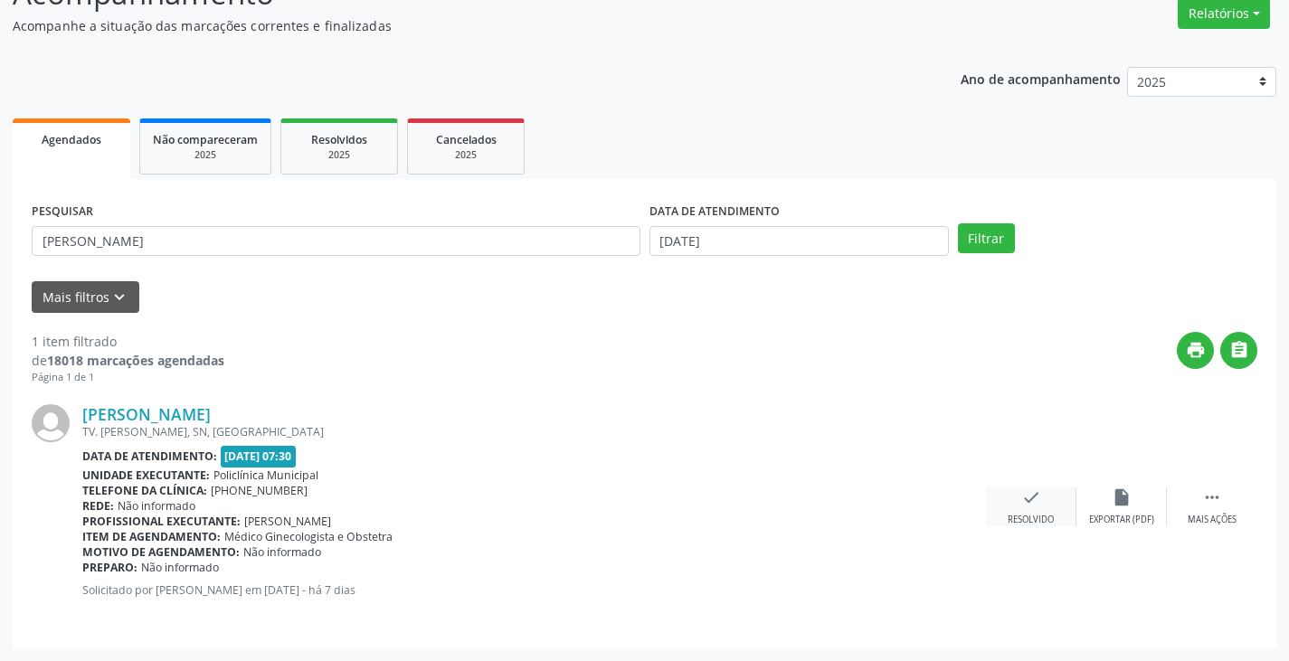
click at [1027, 501] on icon "check" at bounding box center [1031, 497] width 20 height 20
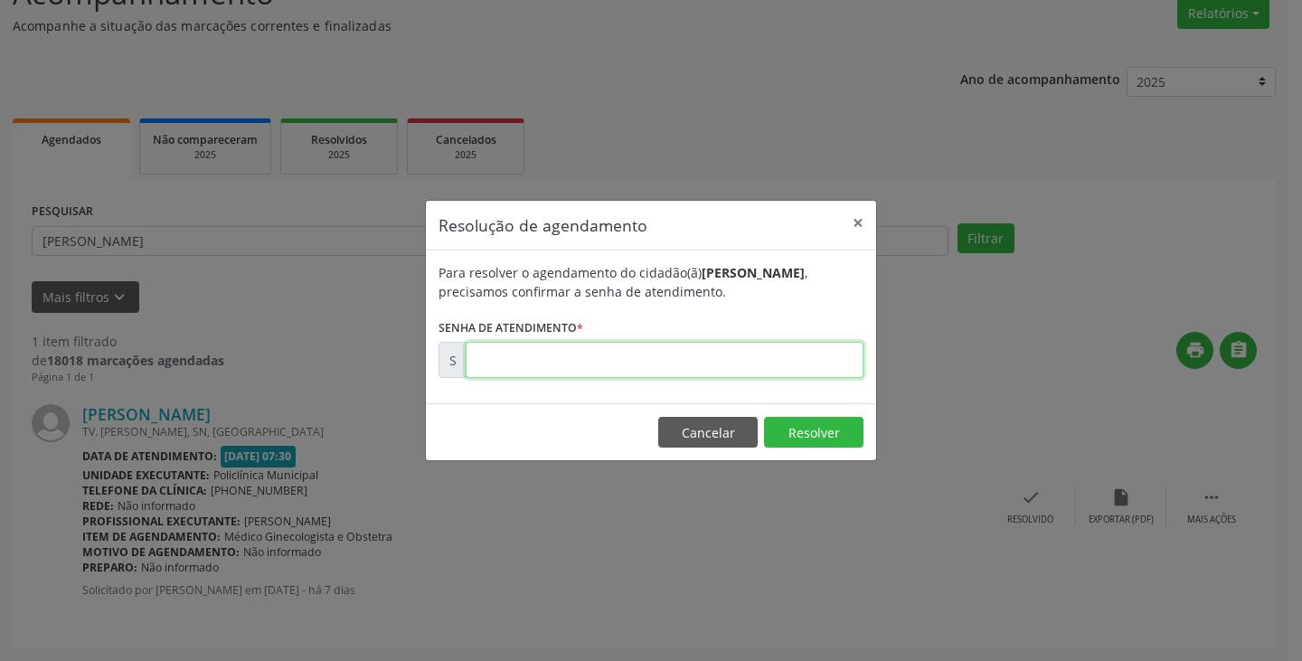
click at [804, 372] on input "text" at bounding box center [665, 360] width 398 height 36
type input "00000177"
click at [706, 445] on button "Cancelar" at bounding box center [707, 432] width 99 height 31
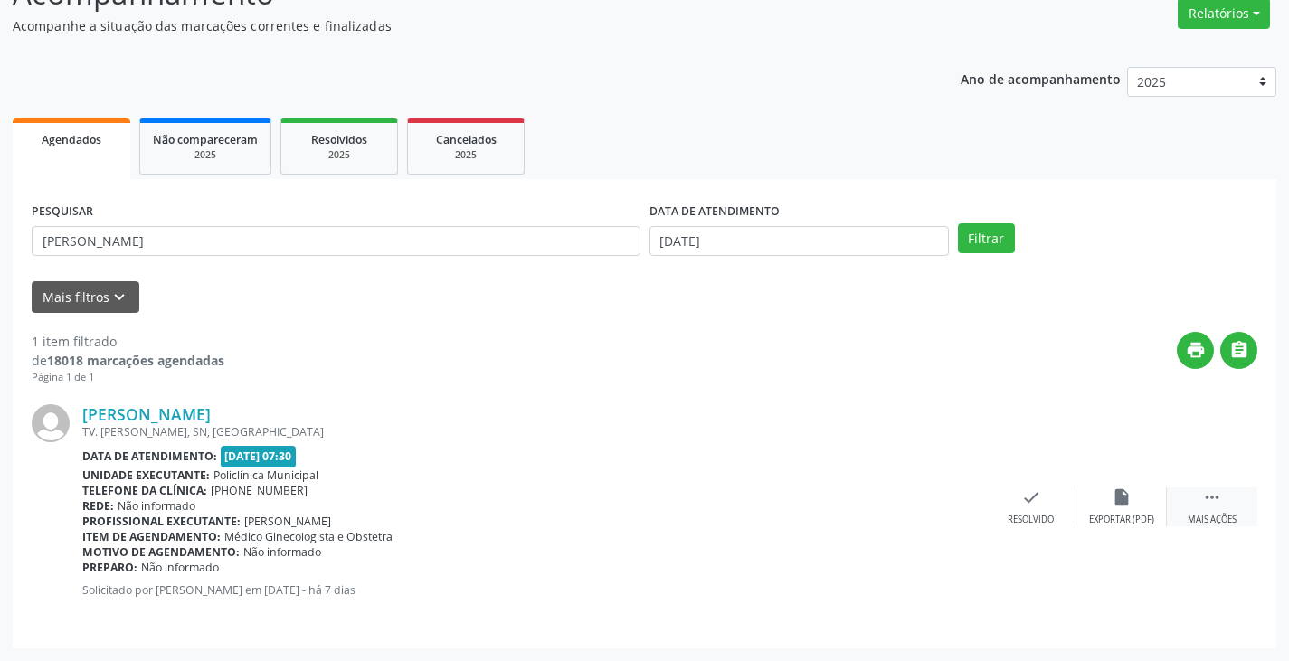
click at [1188, 502] on div " Mais ações" at bounding box center [1212, 506] width 90 height 39
click at [957, 515] on div "Imprimir" at bounding box center [940, 520] width 41 height 13
click at [754, 497] on icon "check" at bounding box center [760, 497] width 20 height 20
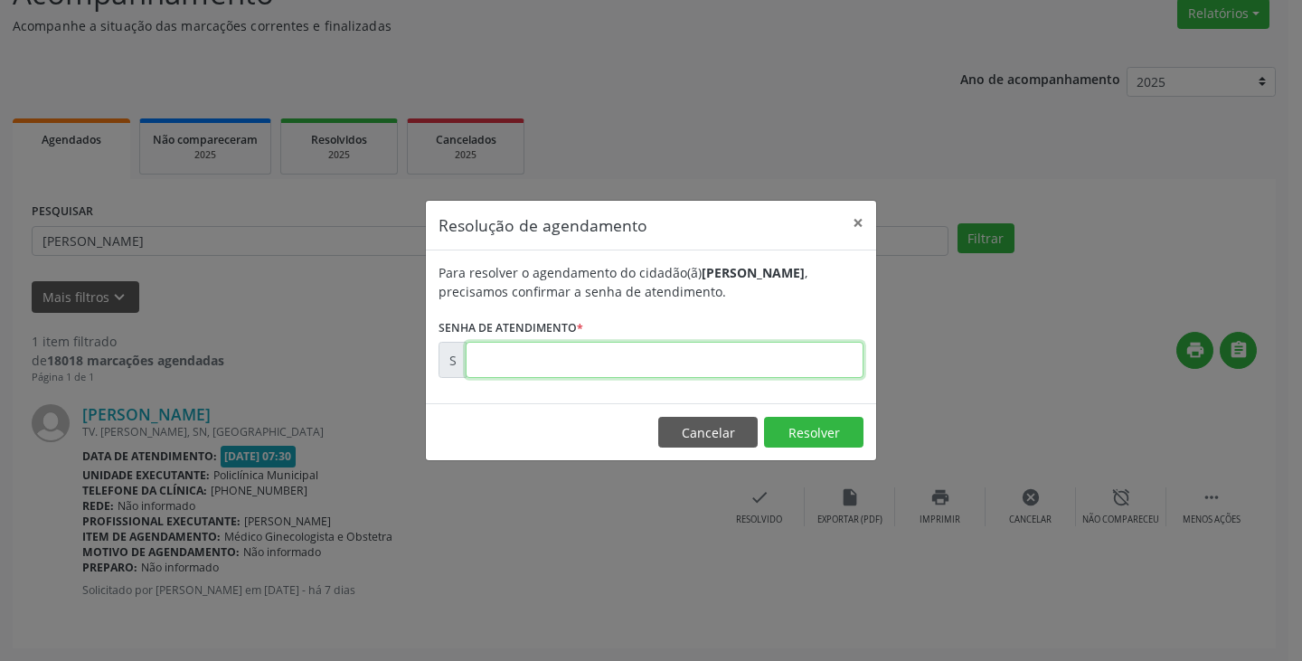
click at [659, 364] on input "text" at bounding box center [665, 360] width 398 height 36
paste input "00177722"
type input "00177722"
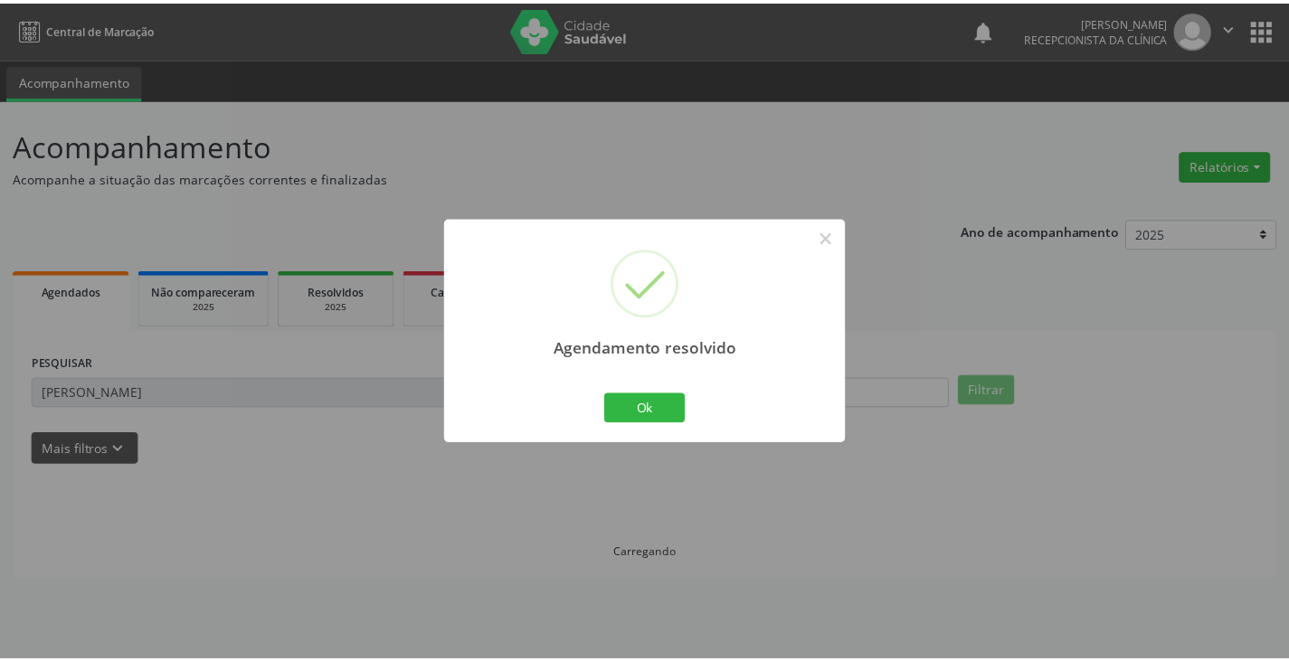
scroll to position [0, 0]
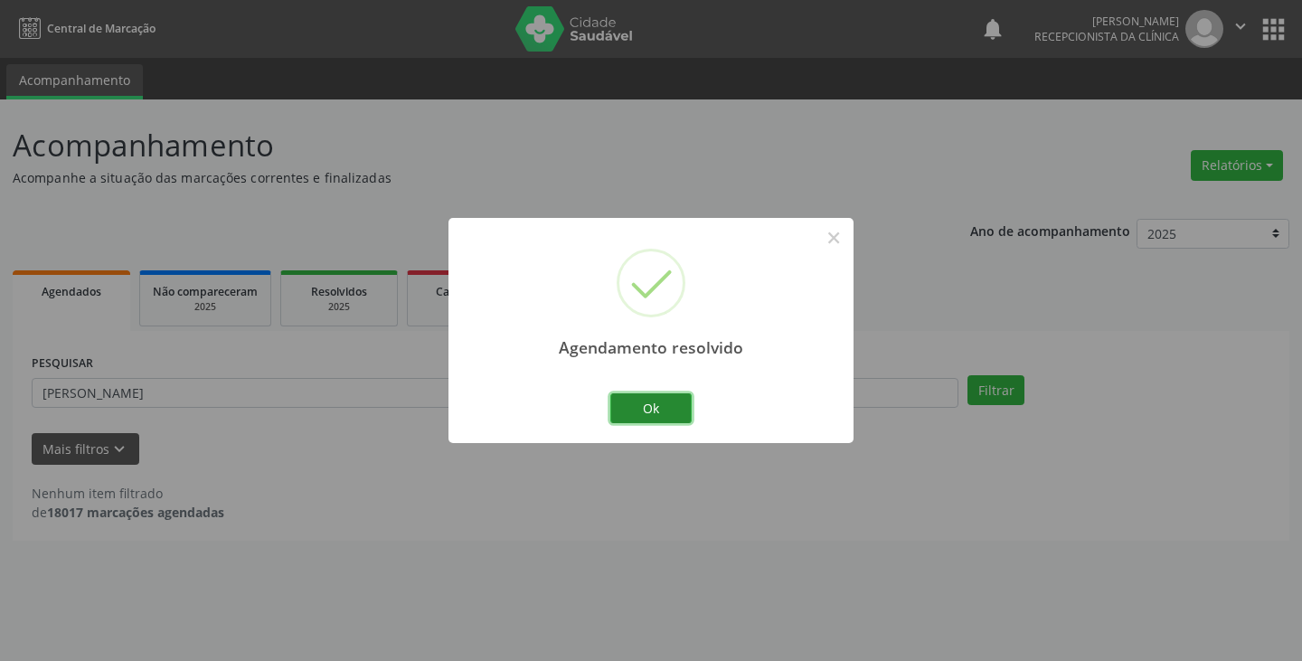
click at [664, 410] on button "Ok" at bounding box center [650, 408] width 81 height 31
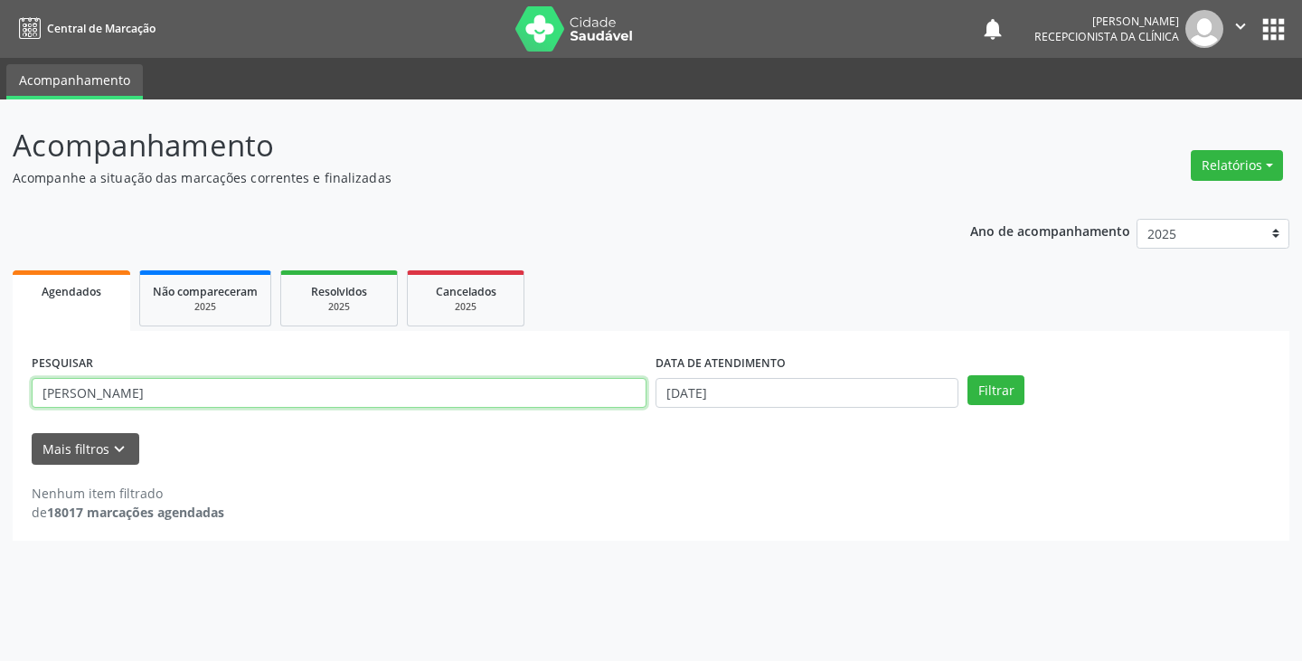
click at [557, 390] on input "[PERSON_NAME]" at bounding box center [339, 393] width 615 height 31
type input "marina"
click at [968, 375] on button "Filtrar" at bounding box center [996, 390] width 57 height 31
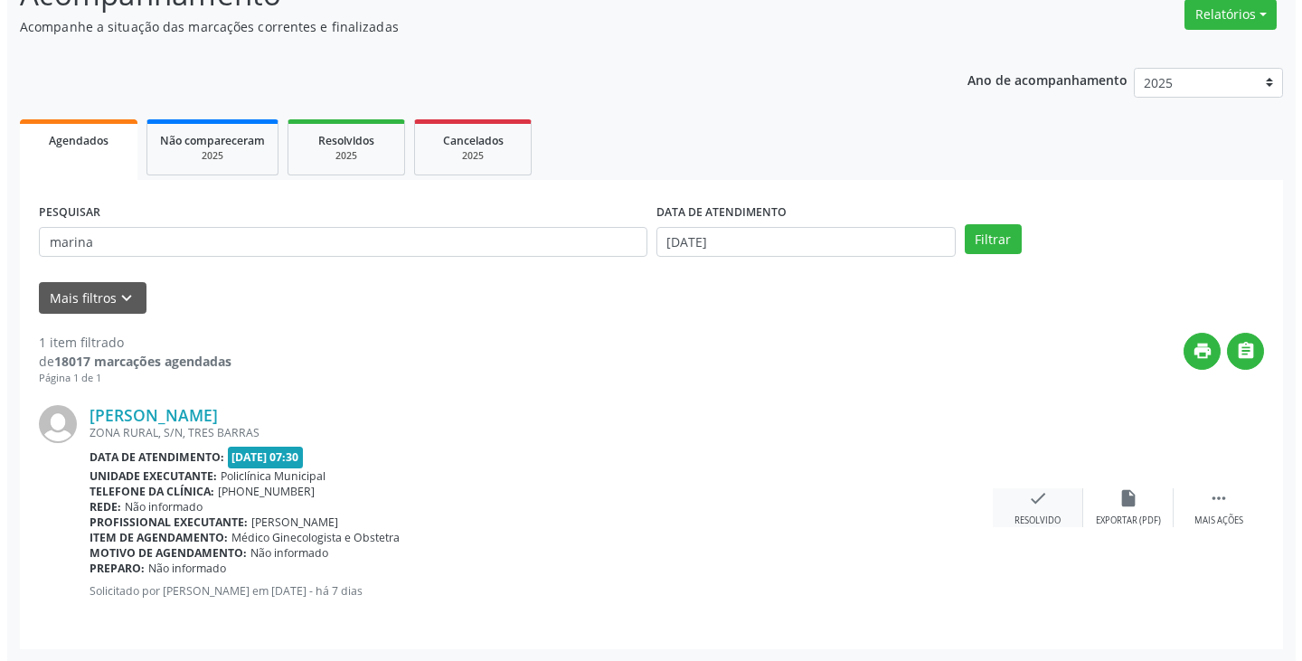
scroll to position [152, 0]
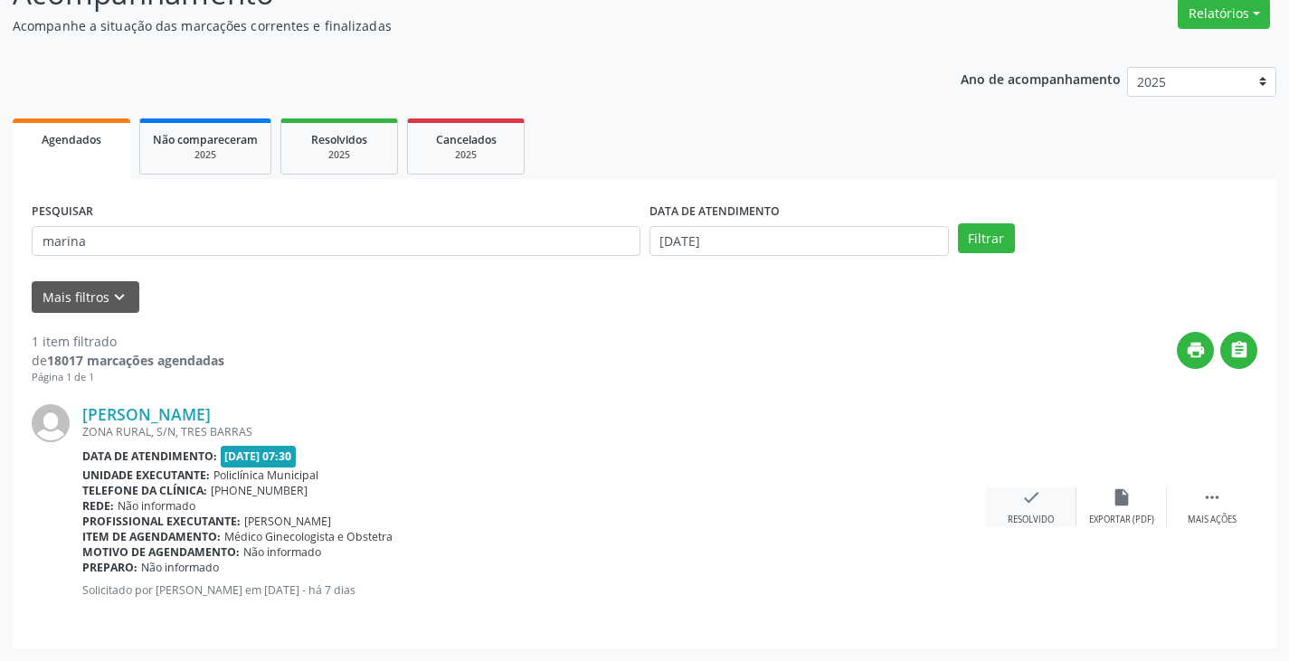
click at [1027, 497] on icon "check" at bounding box center [1031, 497] width 20 height 20
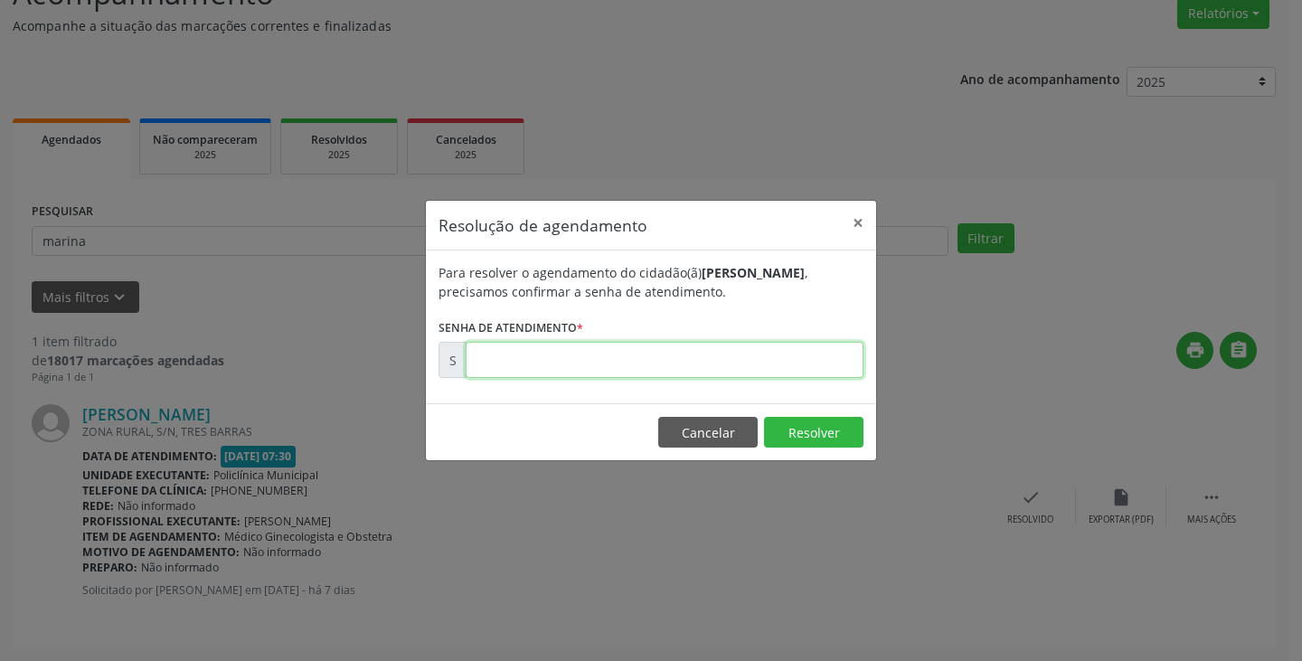
click at [735, 362] on input "text" at bounding box center [665, 360] width 398 height 36
type input "00177487"
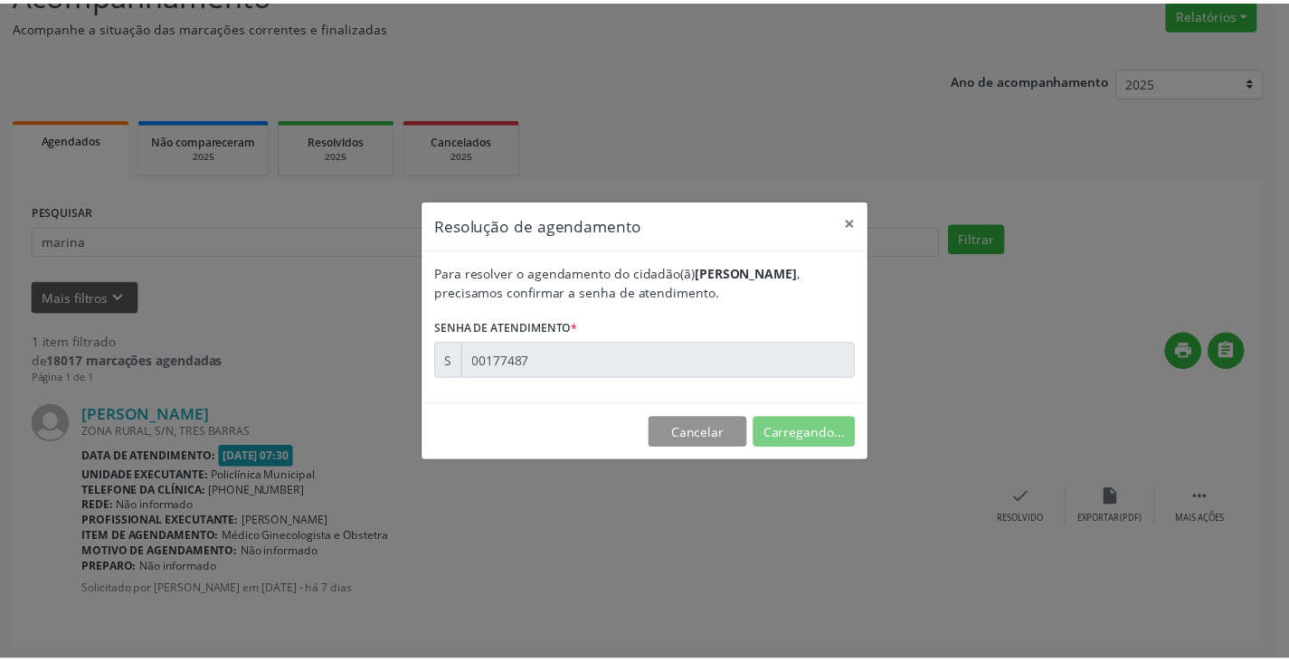
scroll to position [0, 0]
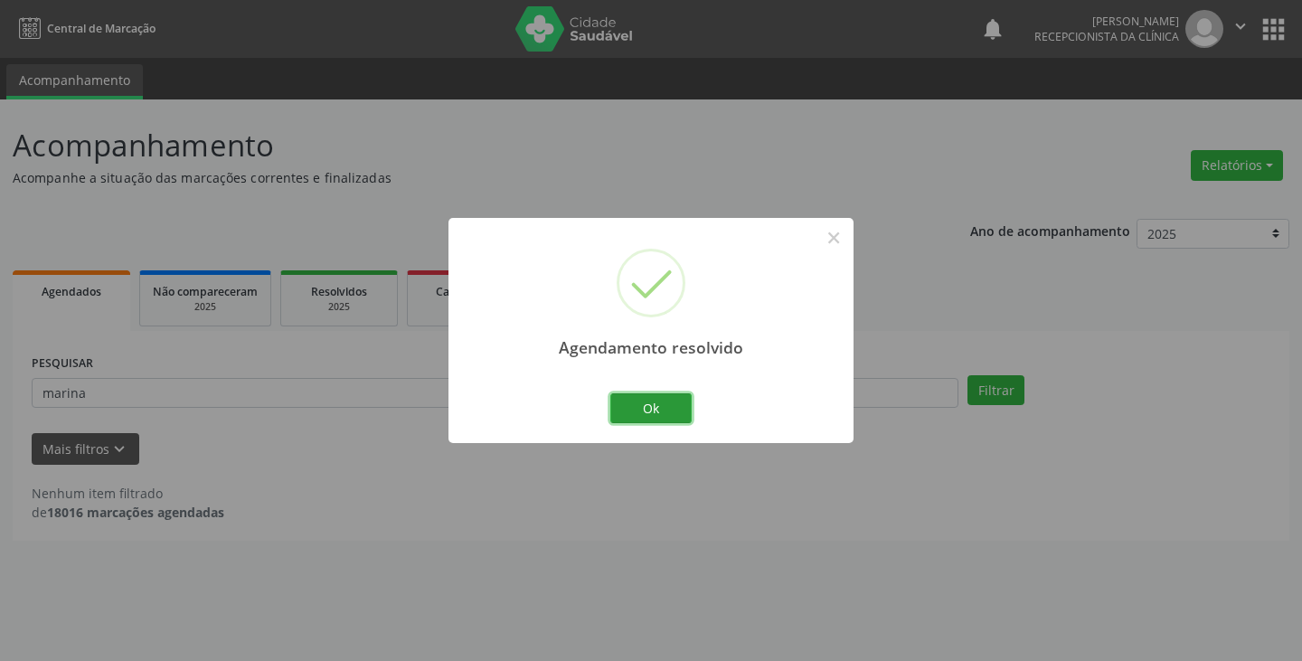
drag, startPoint x: 644, startPoint y: 406, endPoint x: 604, endPoint y: 408, distance: 39.8
click at [639, 408] on button "Ok" at bounding box center [650, 408] width 81 height 31
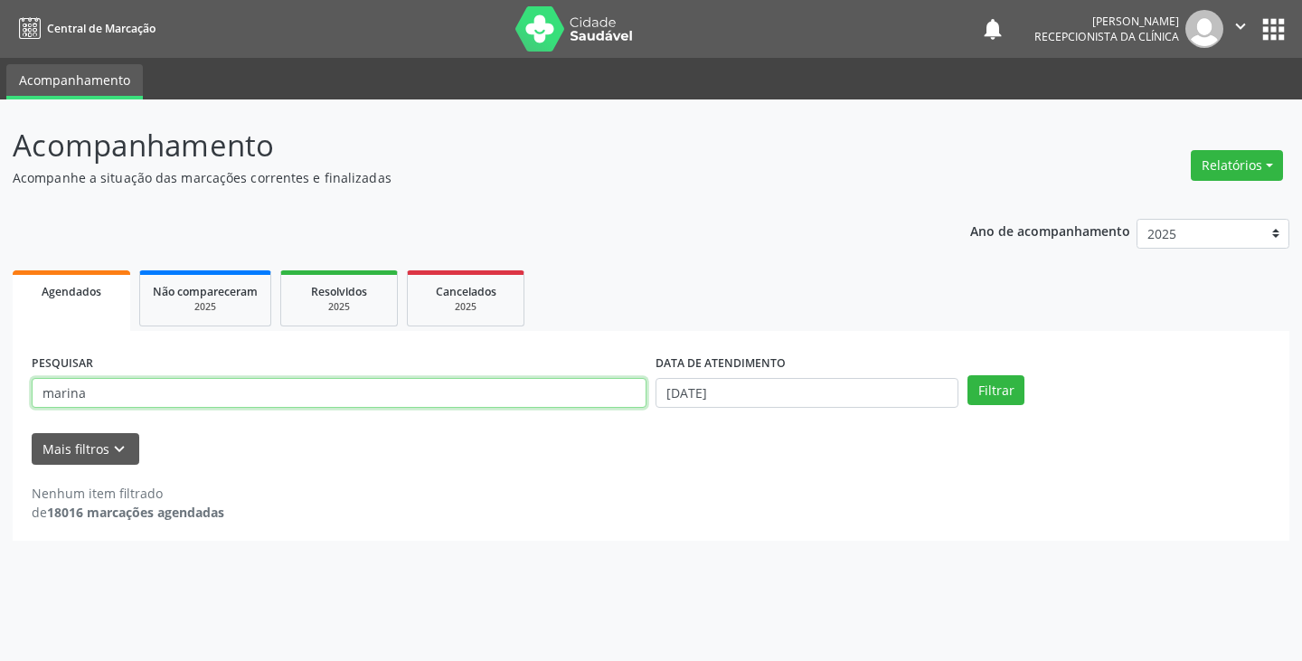
click at [602, 408] on input "marina" at bounding box center [339, 393] width 615 height 31
type input "m"
type input "geis"
click at [968, 375] on button "Filtrar" at bounding box center [996, 390] width 57 height 31
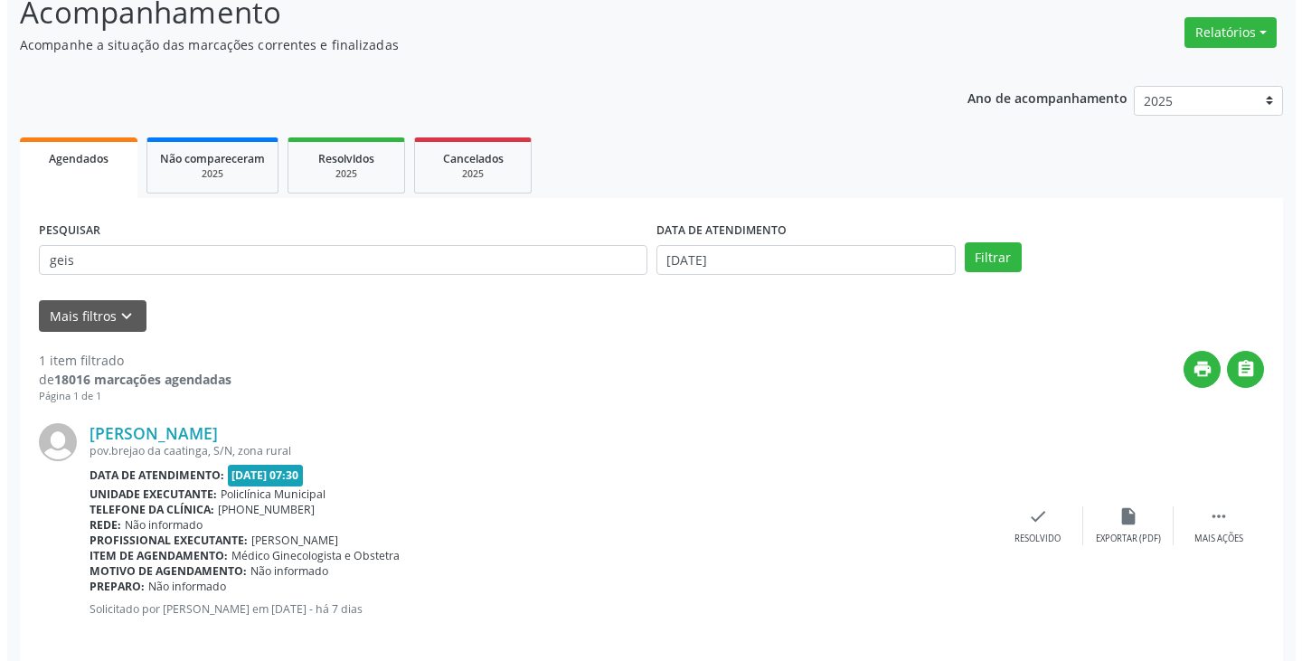
scroll to position [152, 0]
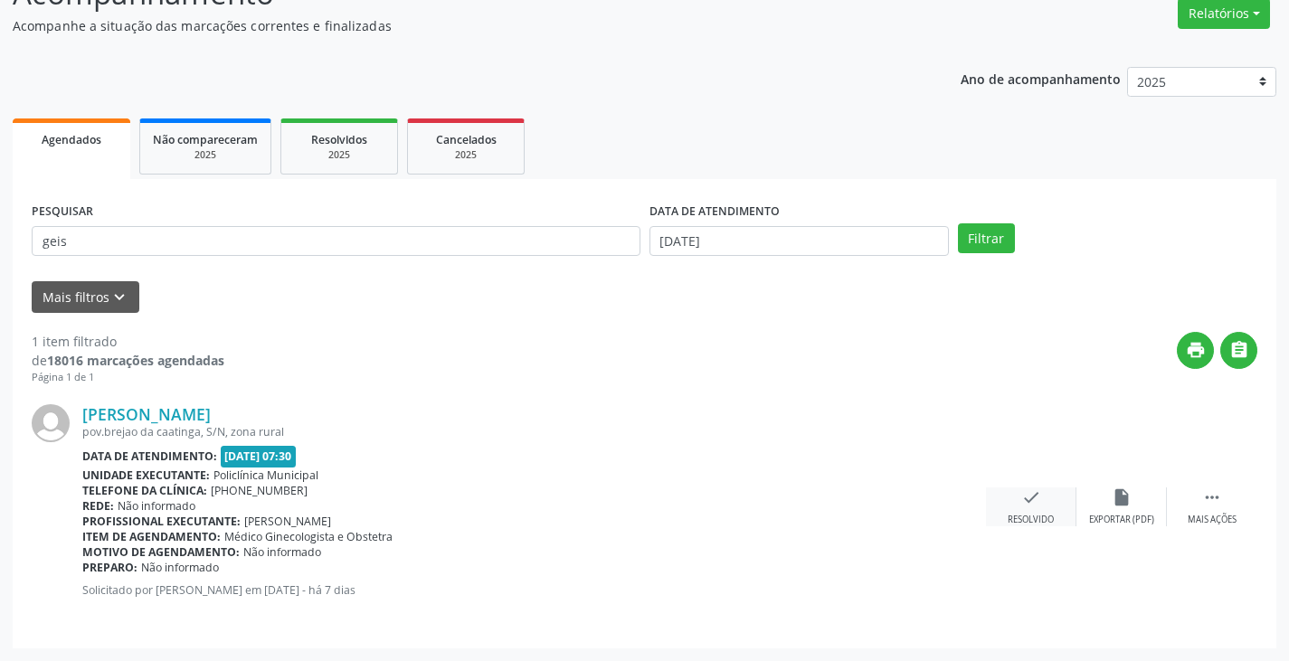
click at [1031, 505] on icon "check" at bounding box center [1031, 497] width 20 height 20
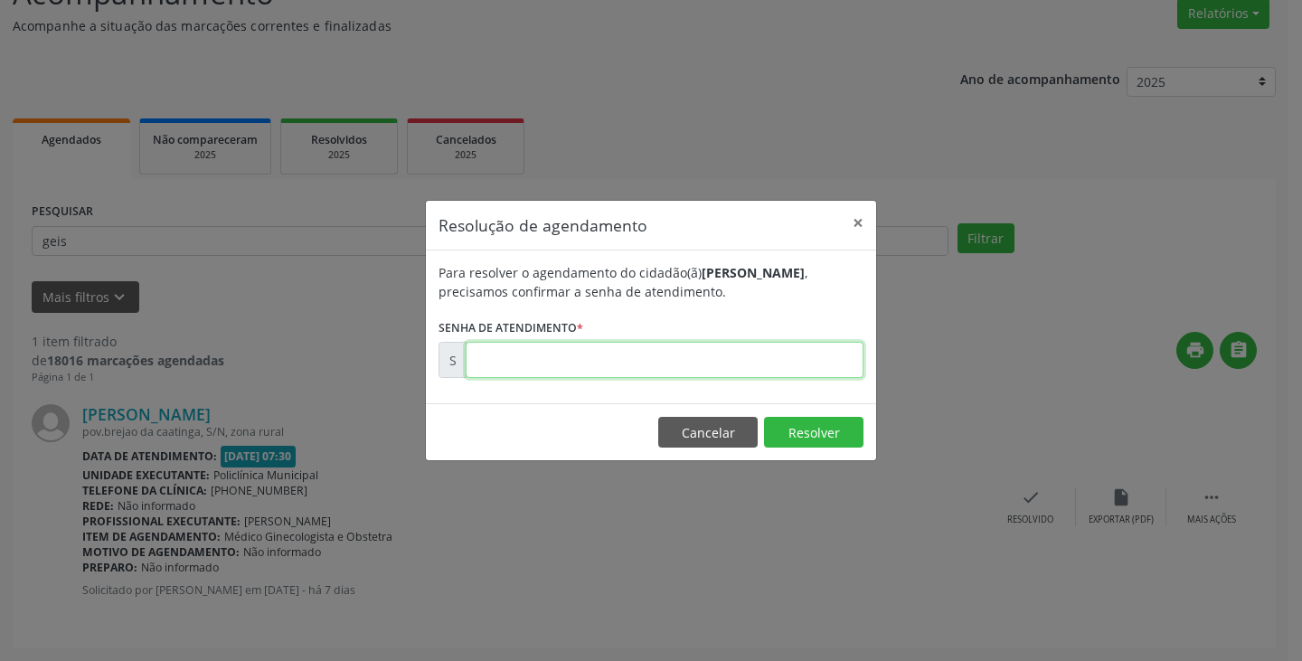
click at [674, 363] on input "text" at bounding box center [665, 360] width 398 height 36
type input "00177468"
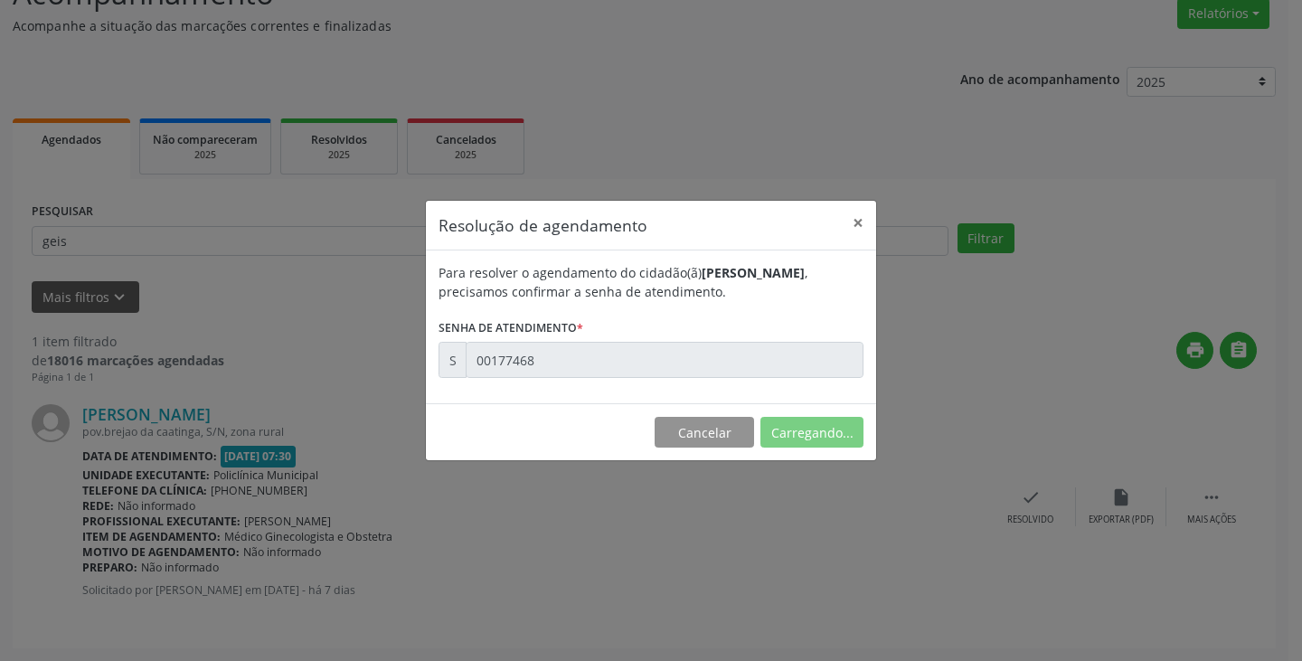
scroll to position [0, 0]
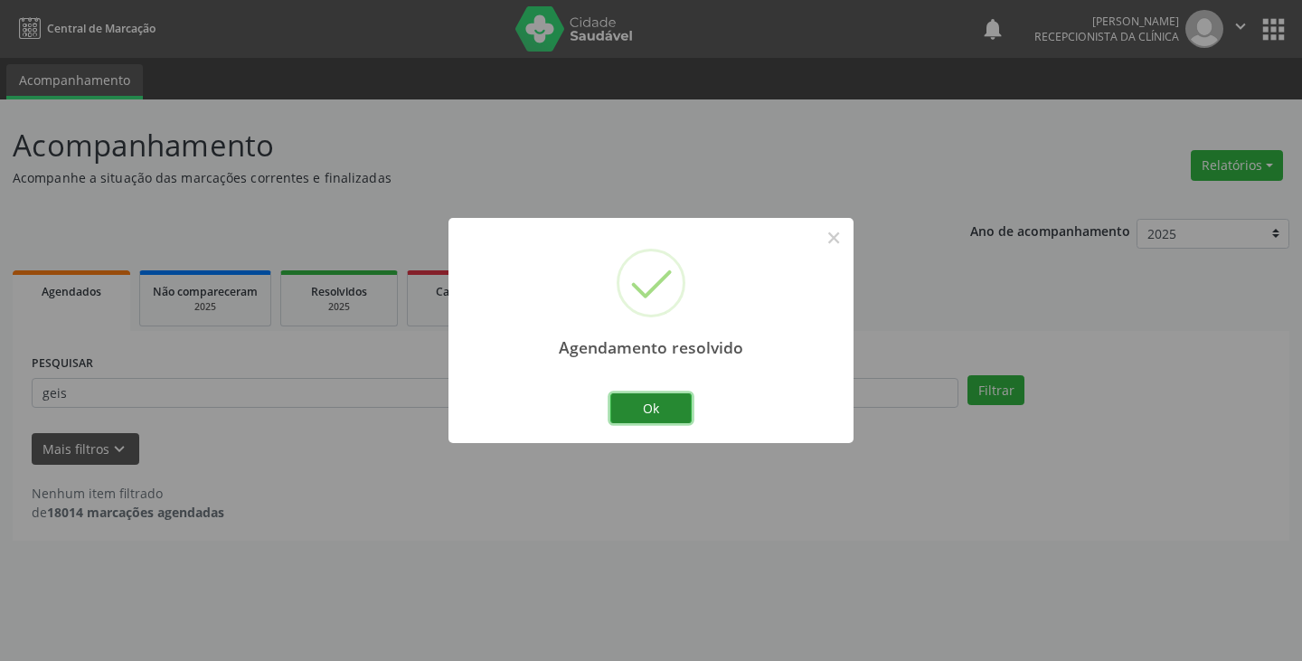
click at [663, 403] on button "Ok" at bounding box center [650, 408] width 81 height 31
